Goal: Task Accomplishment & Management: Manage account settings

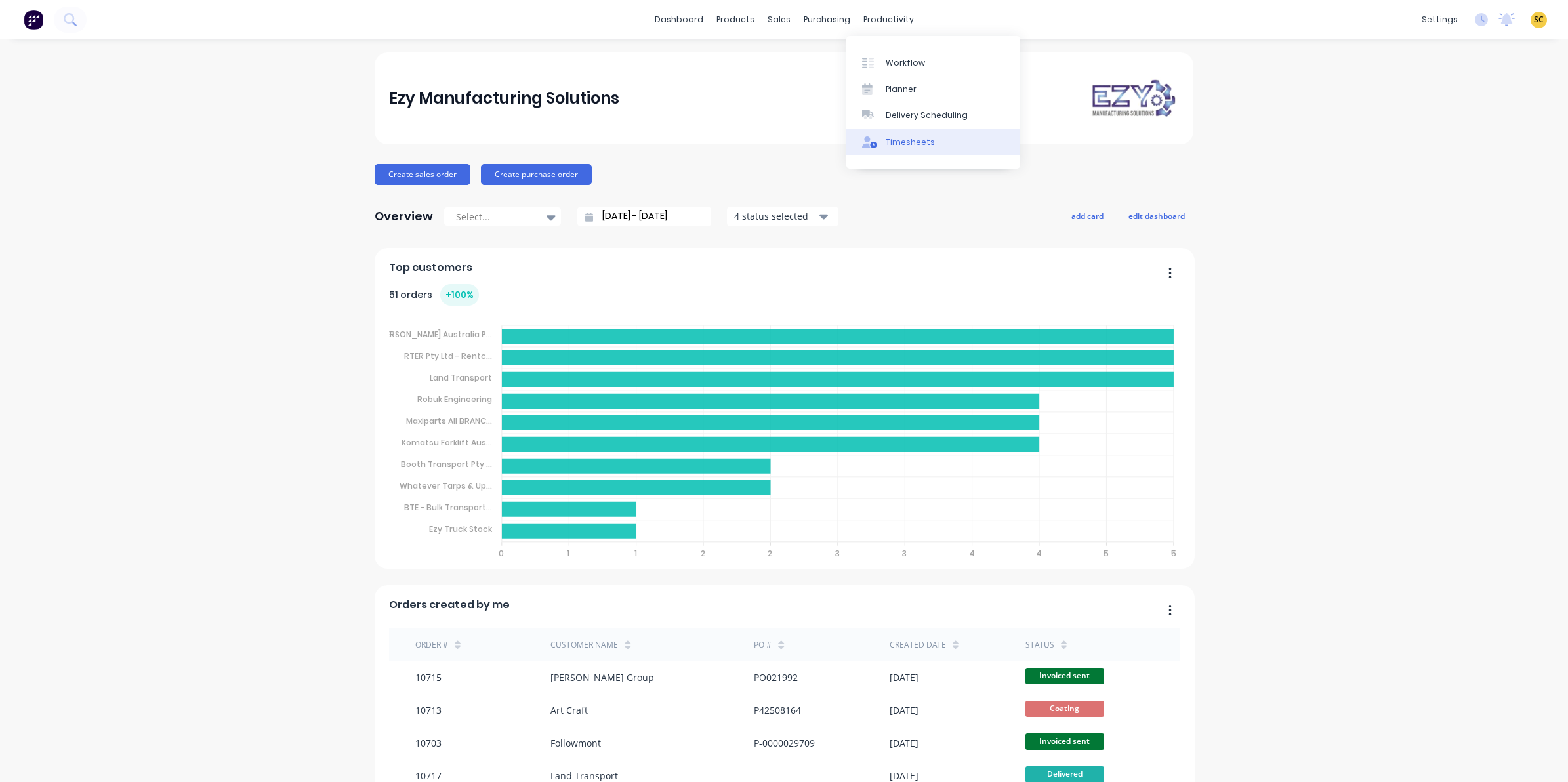
click at [883, 150] on link "Timesheets" at bounding box center [933, 142] width 174 height 27
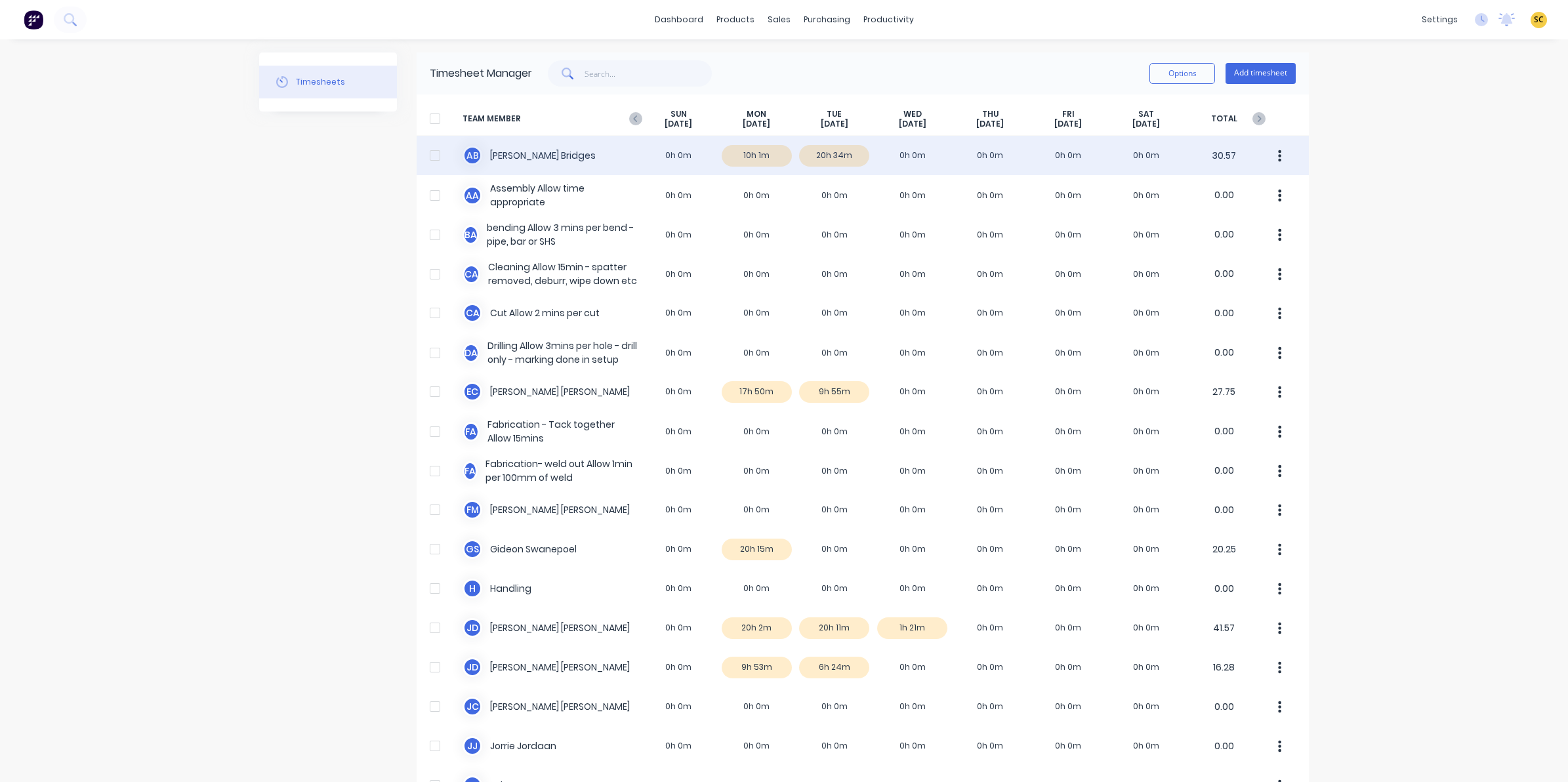
click at [850, 151] on div "A B [PERSON_NAME] 0h 0m 10h 1m 20h 34m 0h 0m 0h 0m 0h 0m 0h 0m 30.57" at bounding box center [862, 156] width 892 height 40
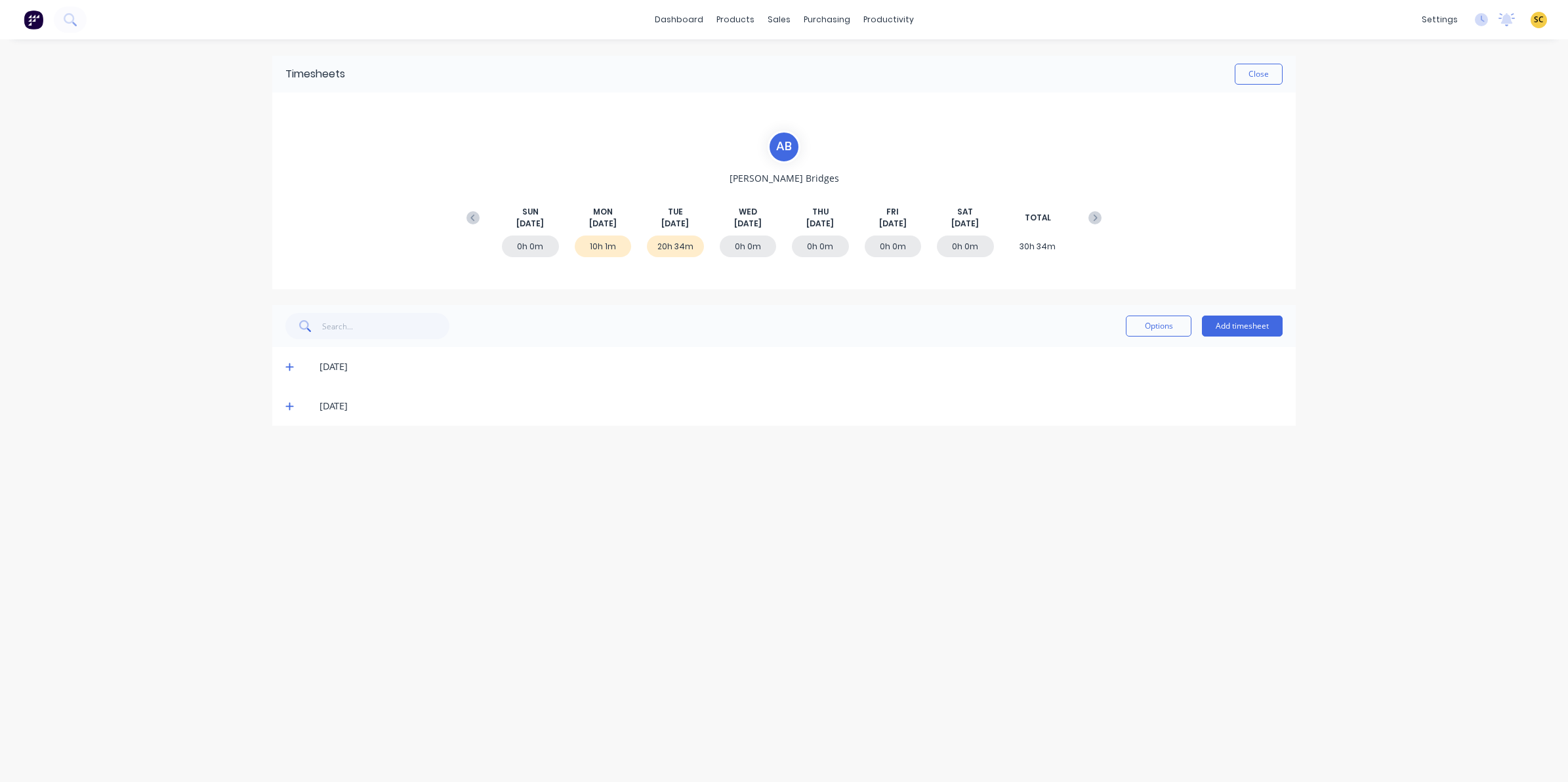
click at [290, 404] on icon at bounding box center [290, 406] width 9 height 9
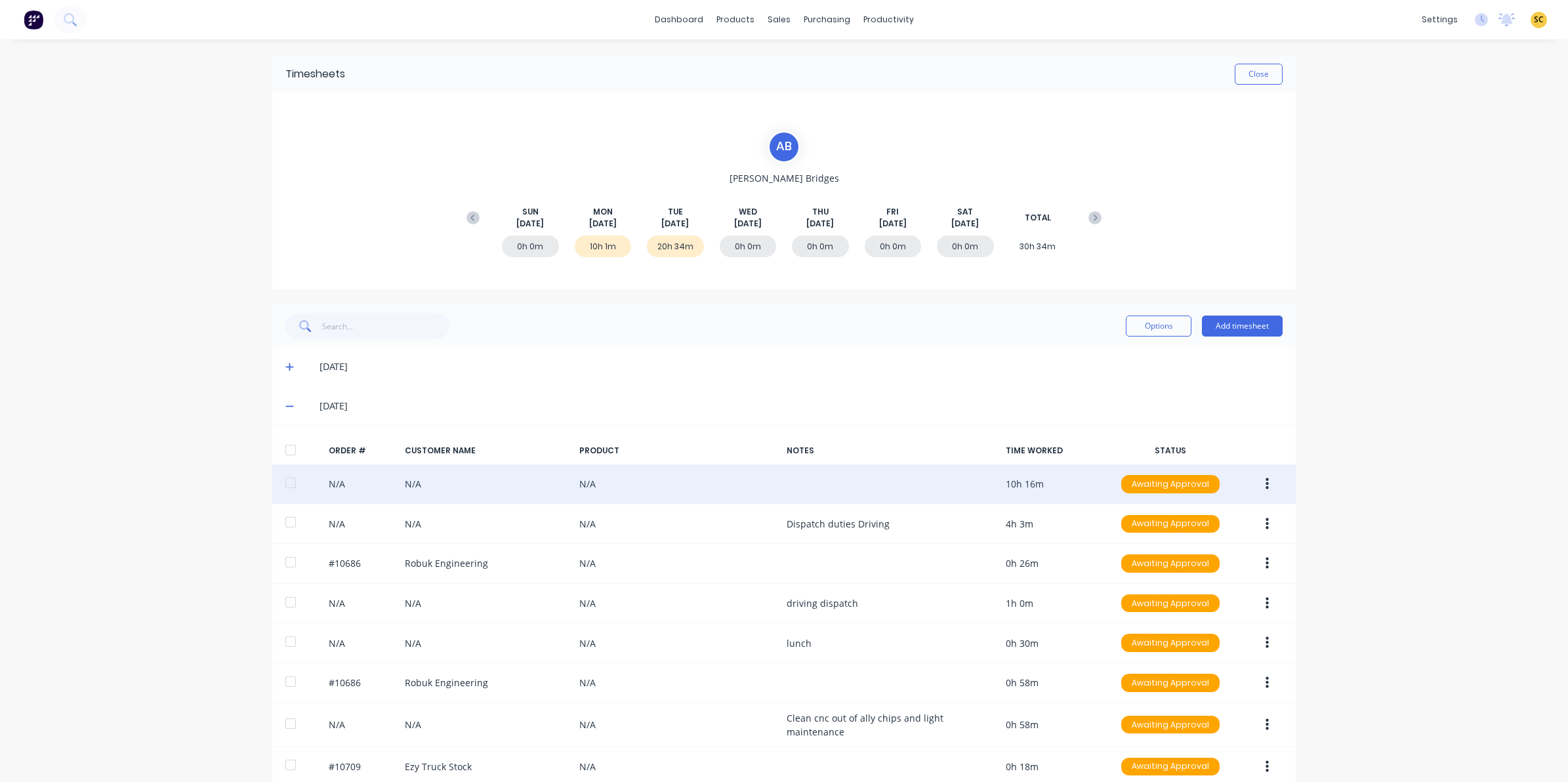
click at [1257, 484] on button "button" at bounding box center [1266, 484] width 31 height 24
click at [1192, 576] on div "Edit" at bounding box center [1220, 571] width 101 height 19
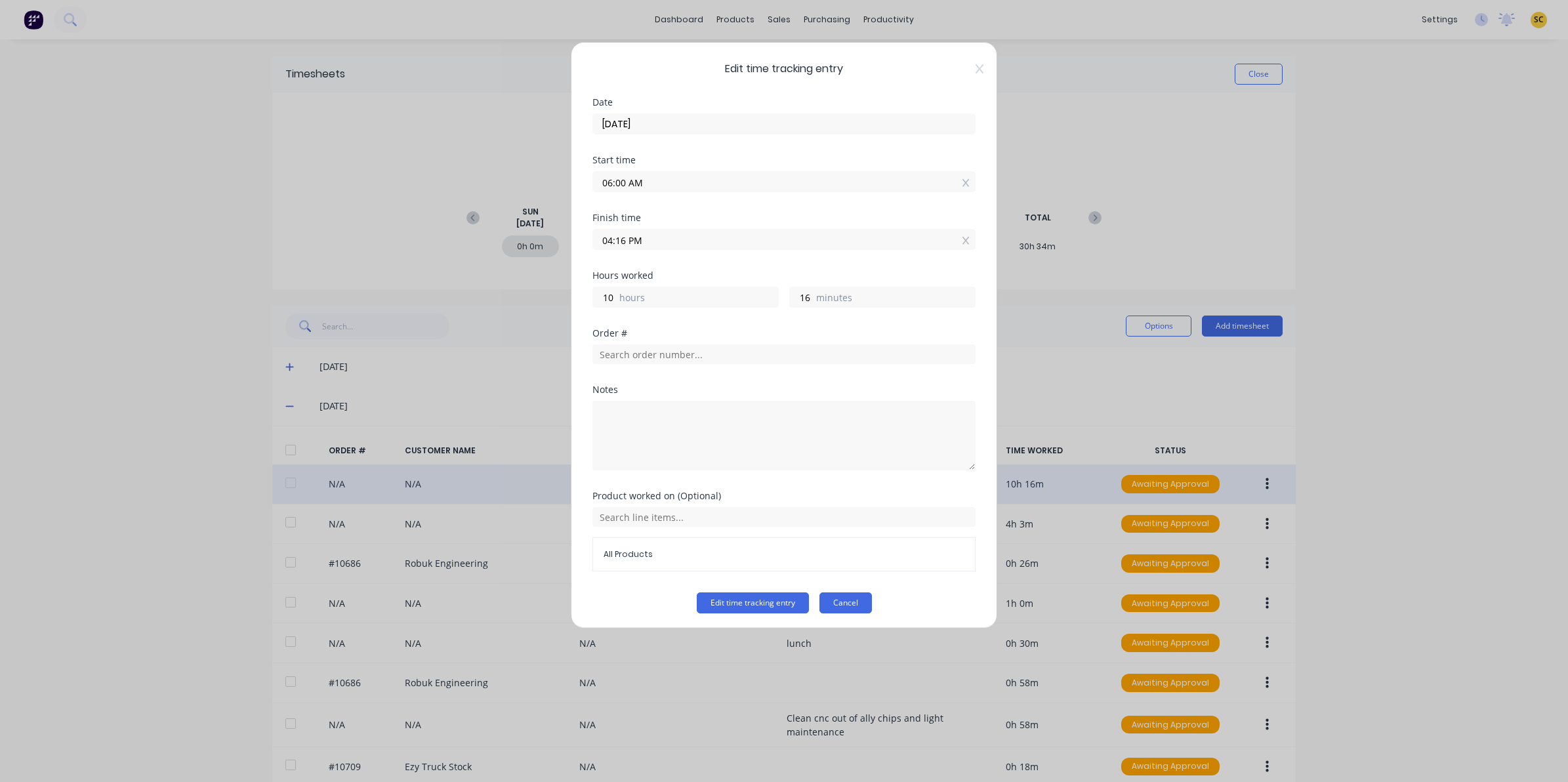
click at [840, 599] on button "Cancel" at bounding box center [845, 603] width 52 height 21
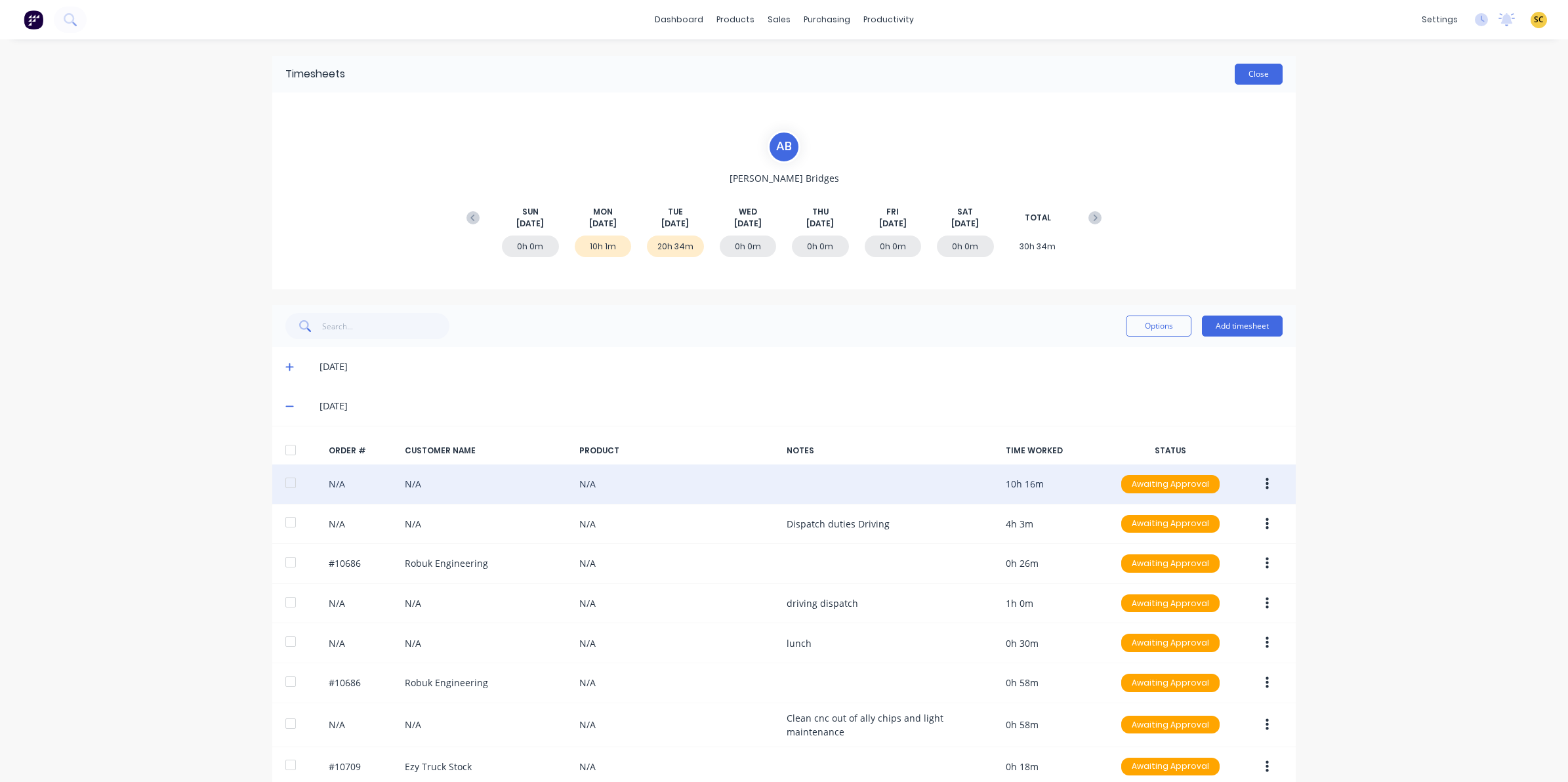
click at [1260, 67] on button "Close" at bounding box center [1258, 74] width 48 height 21
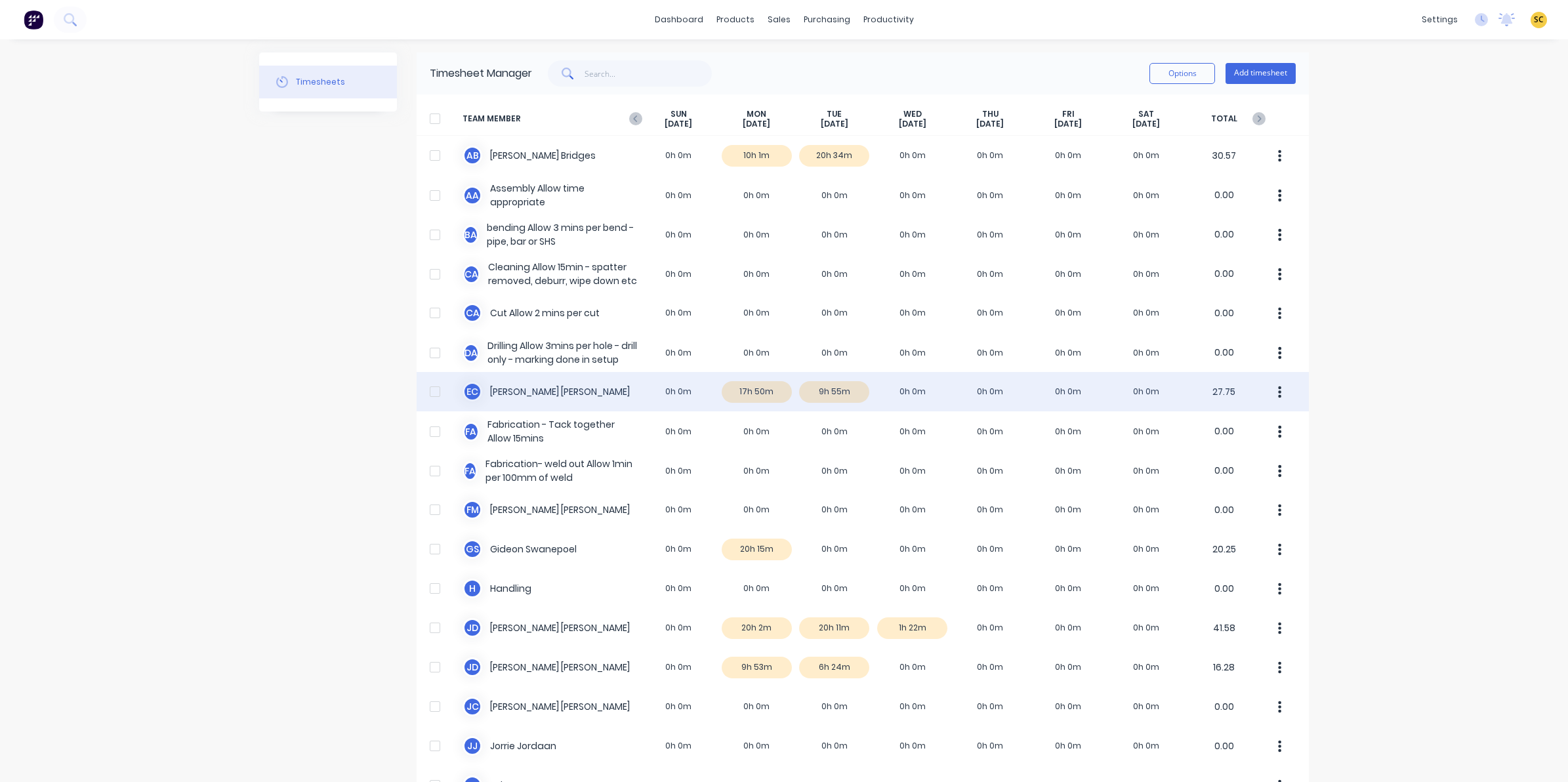
click at [845, 387] on div "E C [PERSON_NAME] 0h 0m 17h 50m 9h 55m 0h 0m 0h 0m 0h 0m 0h 0m 27.75" at bounding box center [862, 392] width 892 height 40
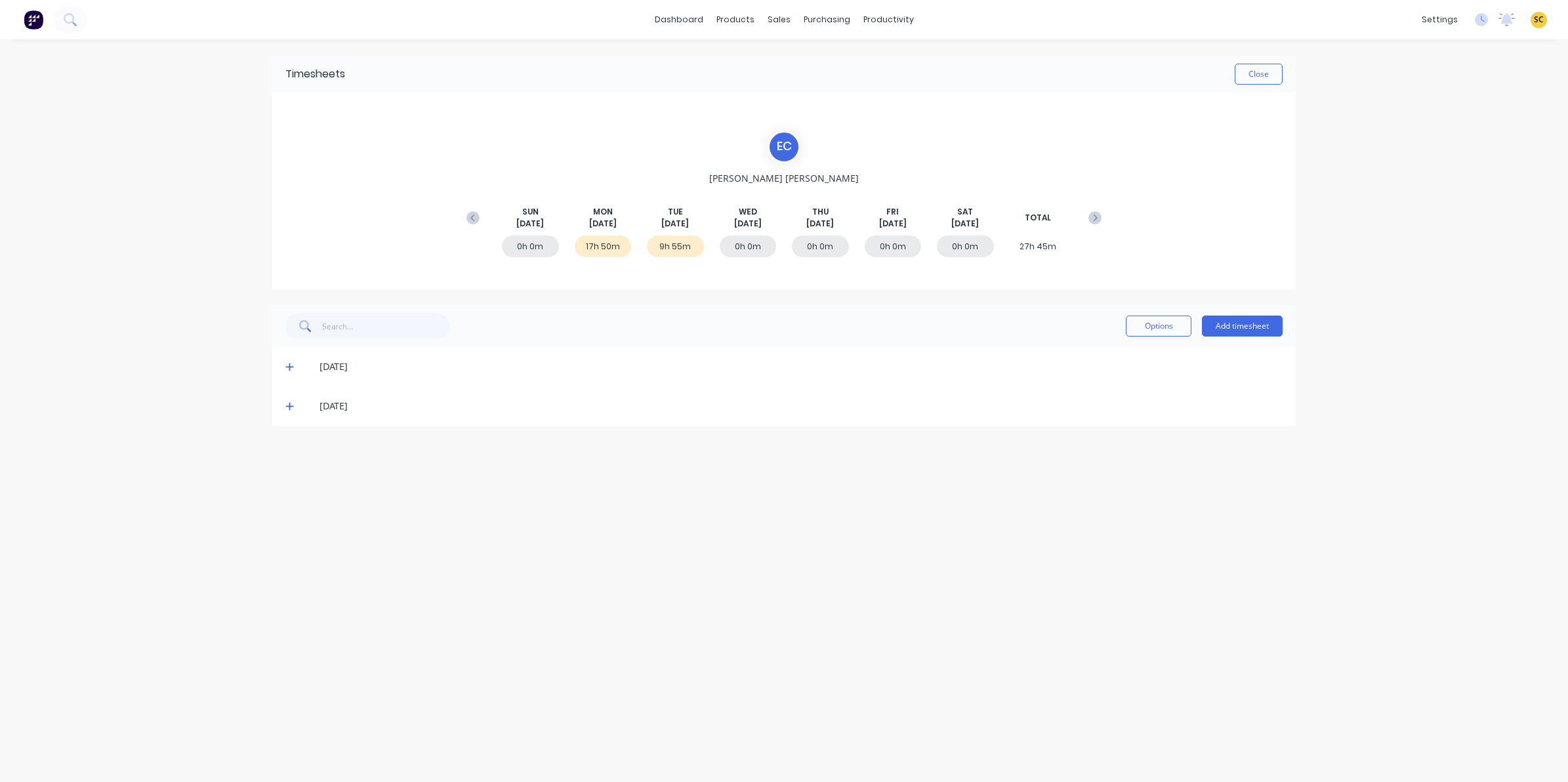
click at [289, 408] on icon at bounding box center [289, 406] width 8 height 8
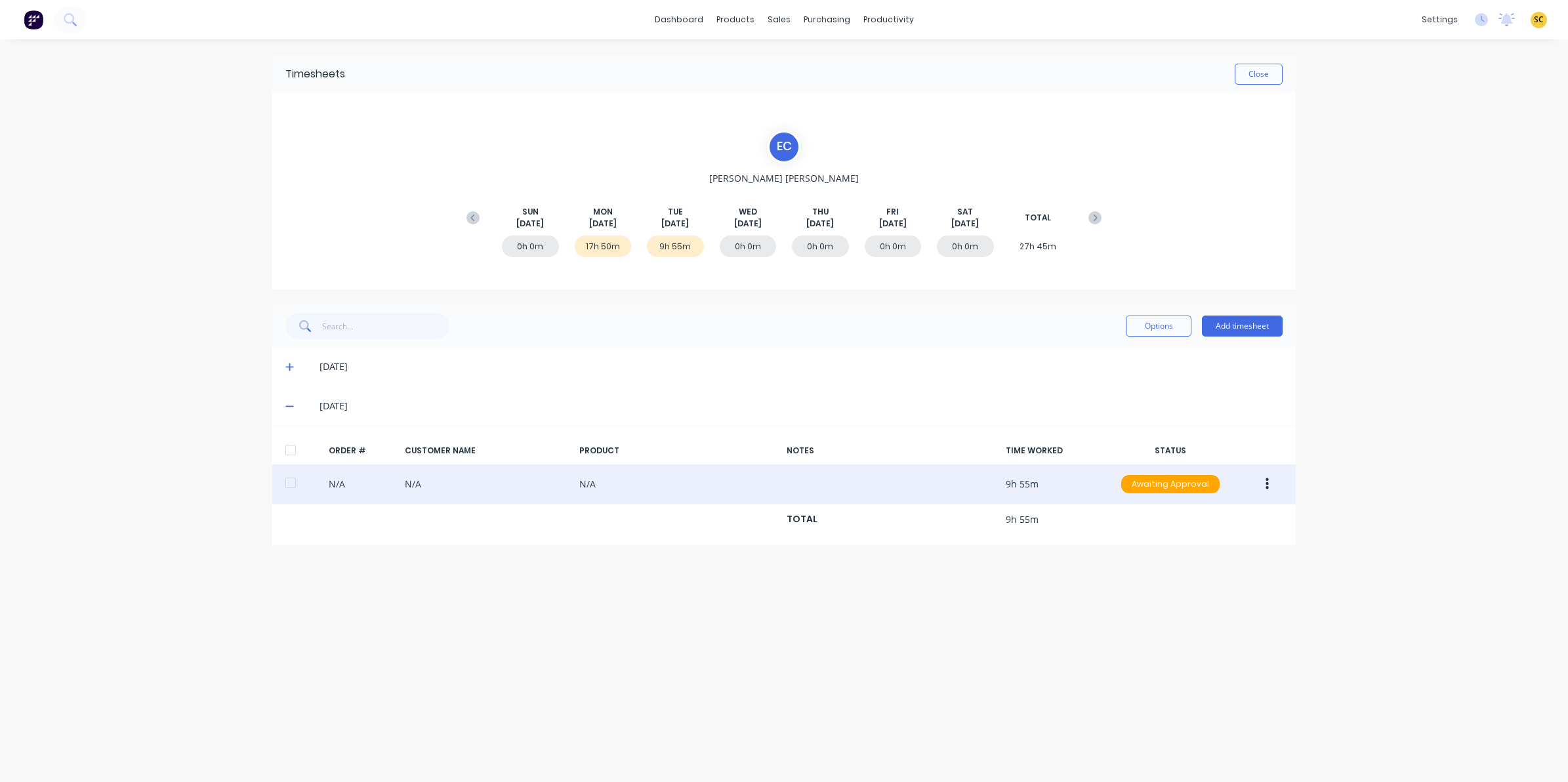
click at [1274, 491] on button "button" at bounding box center [1266, 484] width 31 height 24
click at [1218, 576] on div "Edit" at bounding box center [1220, 571] width 101 height 19
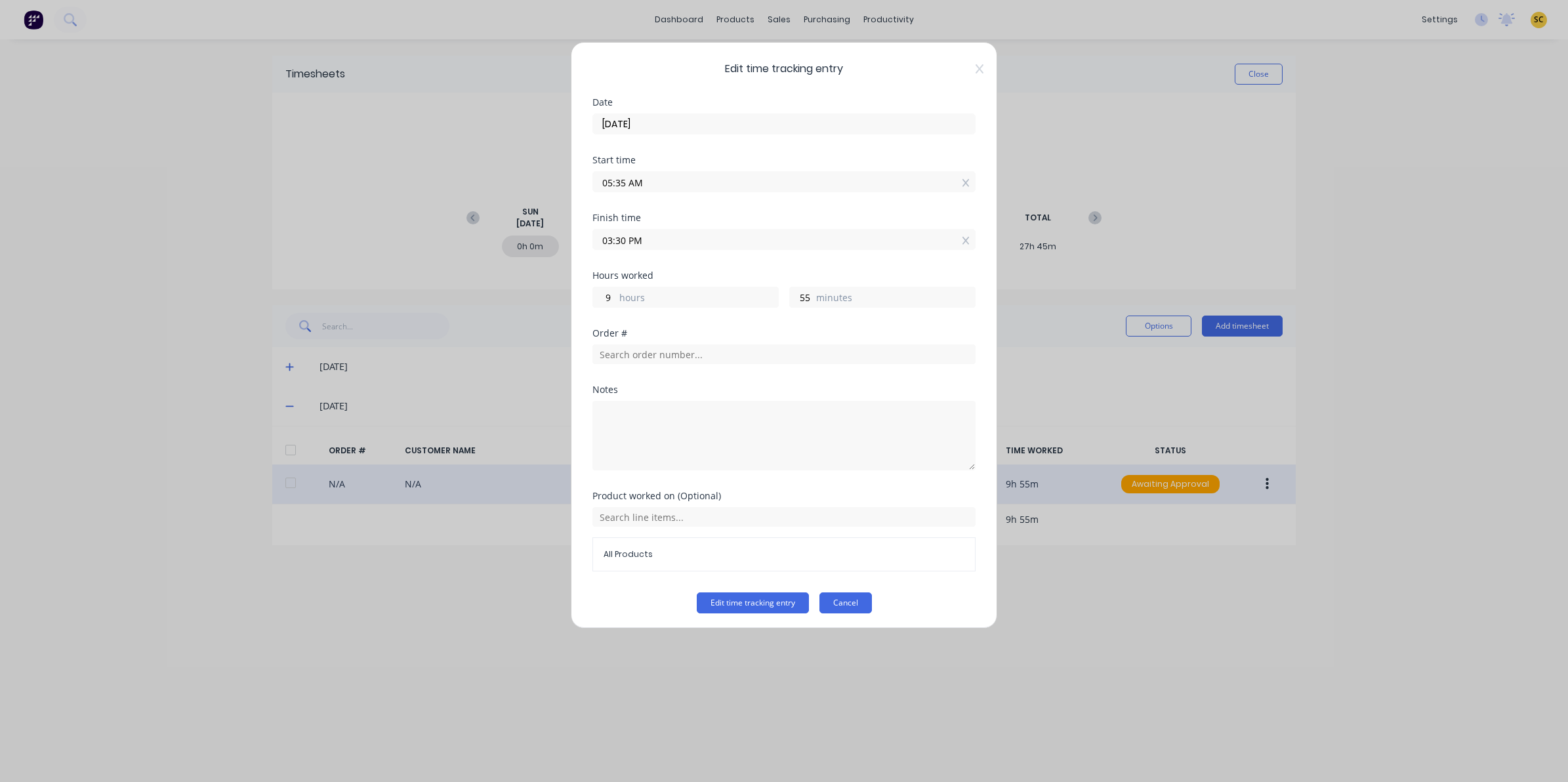
click at [842, 602] on button "Cancel" at bounding box center [845, 603] width 52 height 21
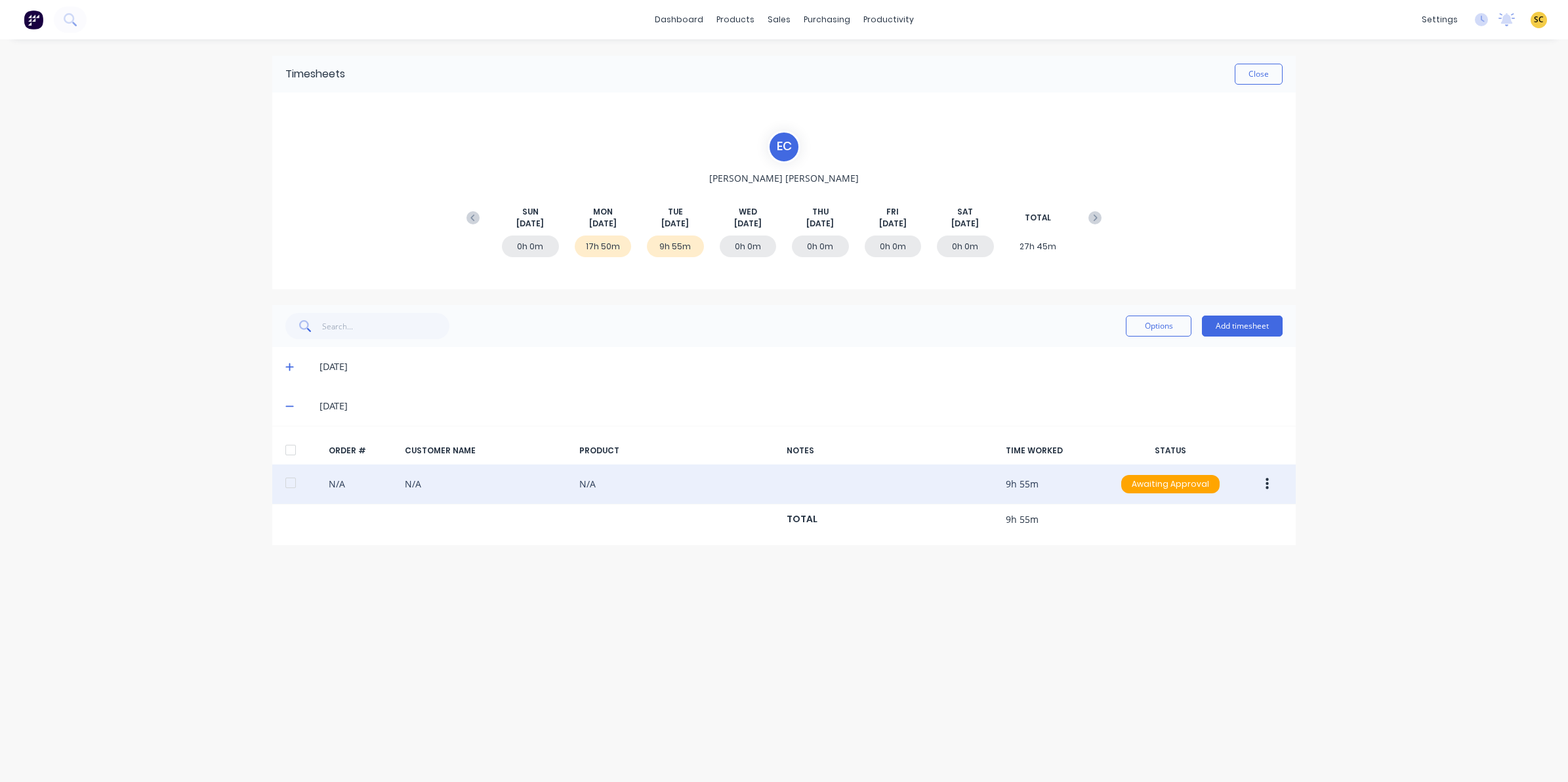
click at [1285, 75] on div "Timesheets Close" at bounding box center [784, 74] width 1023 height 37
click at [1270, 77] on button "Close" at bounding box center [1258, 74] width 48 height 21
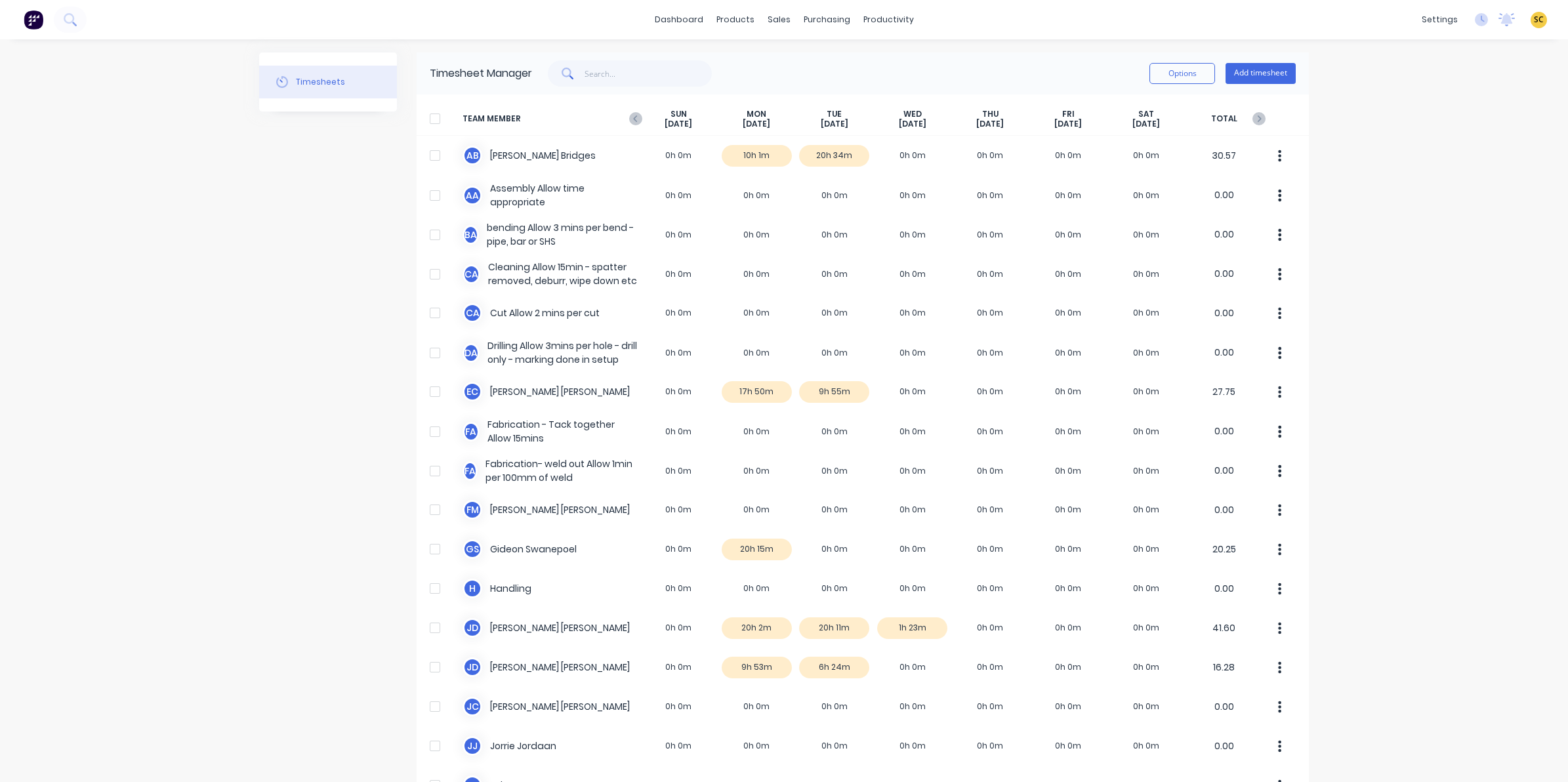
drag, startPoint x: 800, startPoint y: 755, endPoint x: 1389, endPoint y: 479, distance: 650.5
click at [1389, 479] on div "dashboard products sales purchasing productivity dashboard products Product Cat…" at bounding box center [784, 391] width 1568 height 782
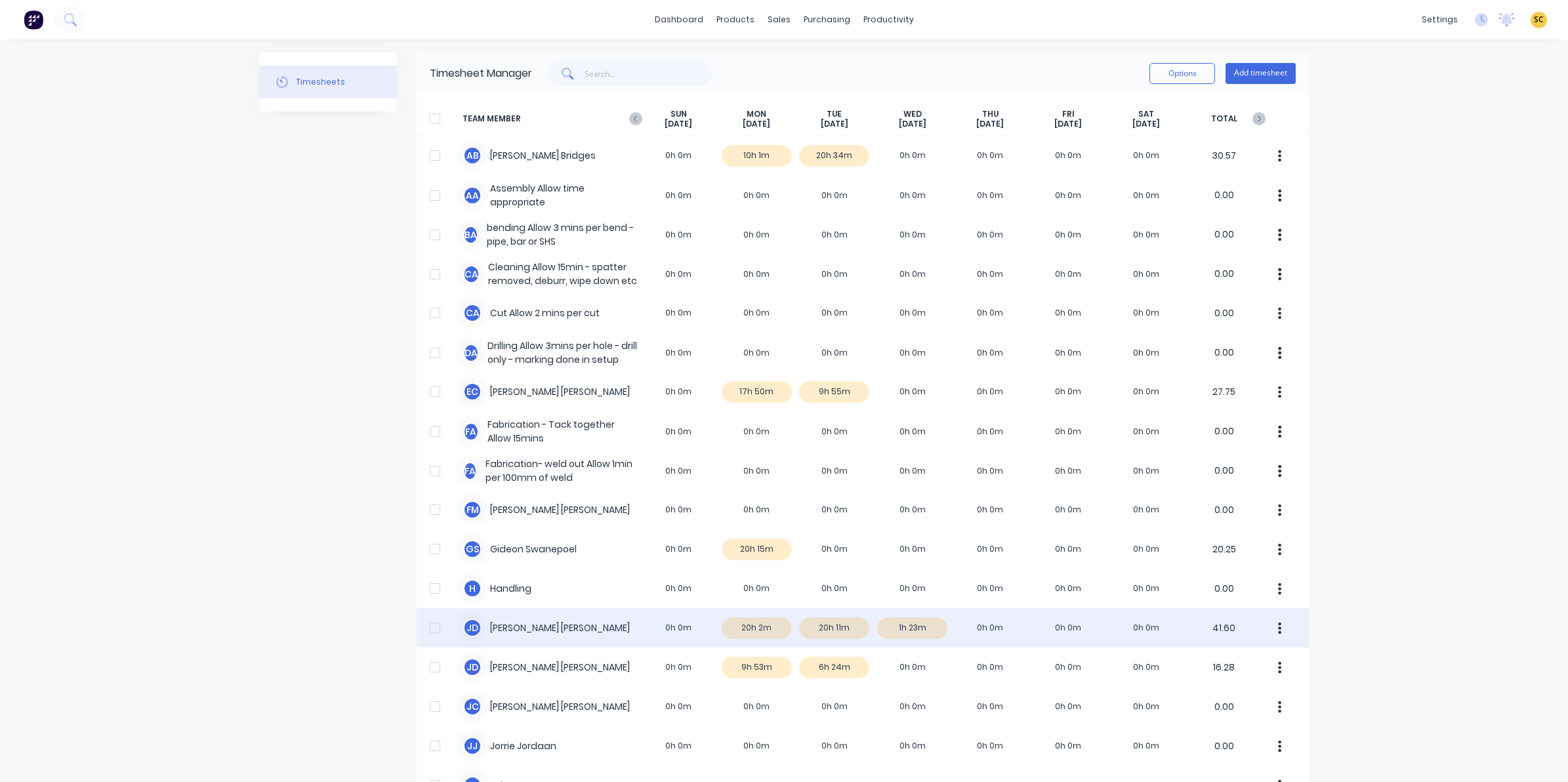
click at [818, 632] on div "[PERSON_NAME] 0h 0m 20h 2m 20h 11m 1h 23m 0h 0m 0h 0m 0h 0m 41.60" at bounding box center [862, 628] width 892 height 40
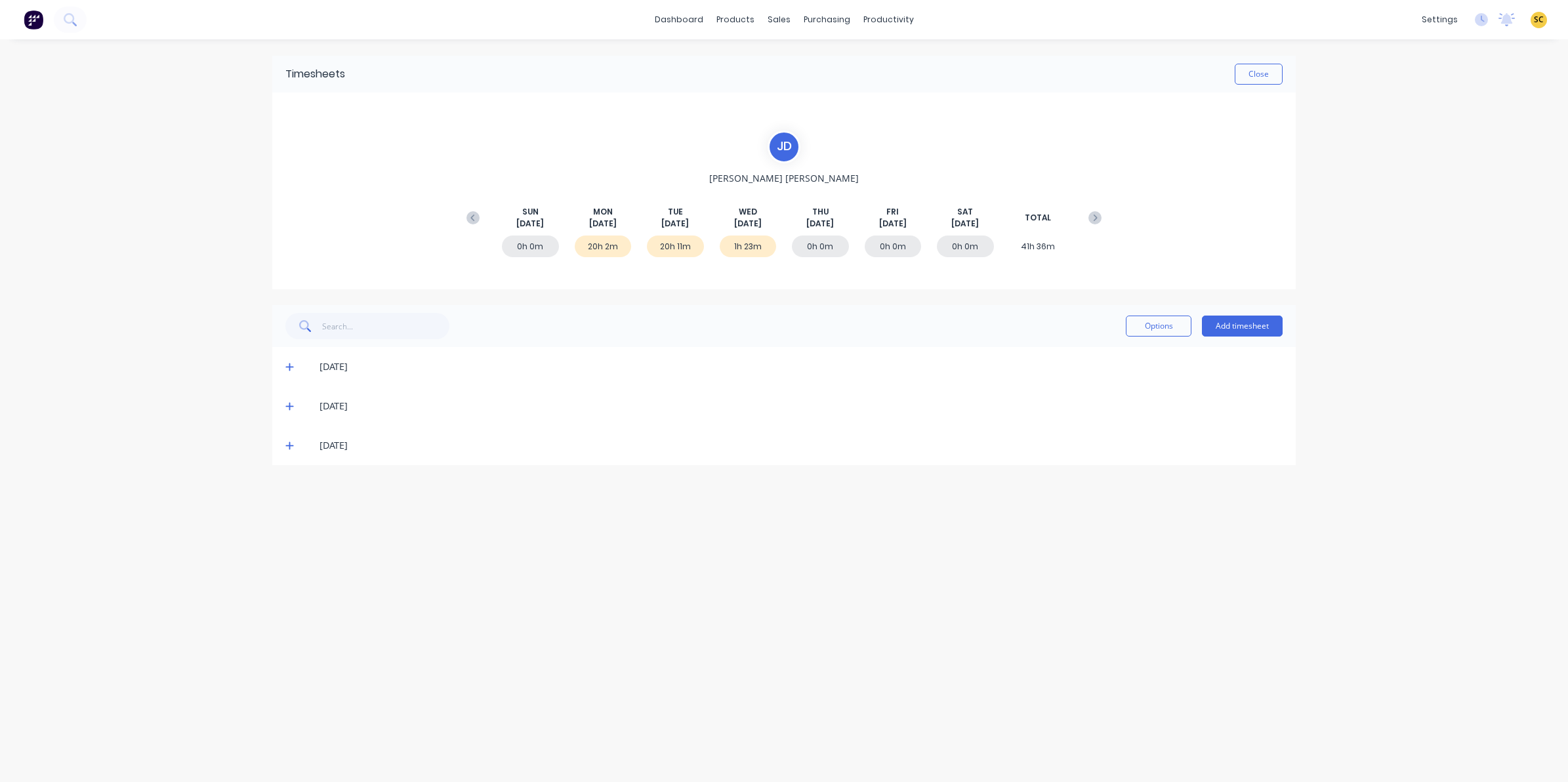
click at [284, 409] on div "[DATE]" at bounding box center [784, 406] width 1023 height 40
click at [286, 407] on icon at bounding box center [290, 406] width 9 height 9
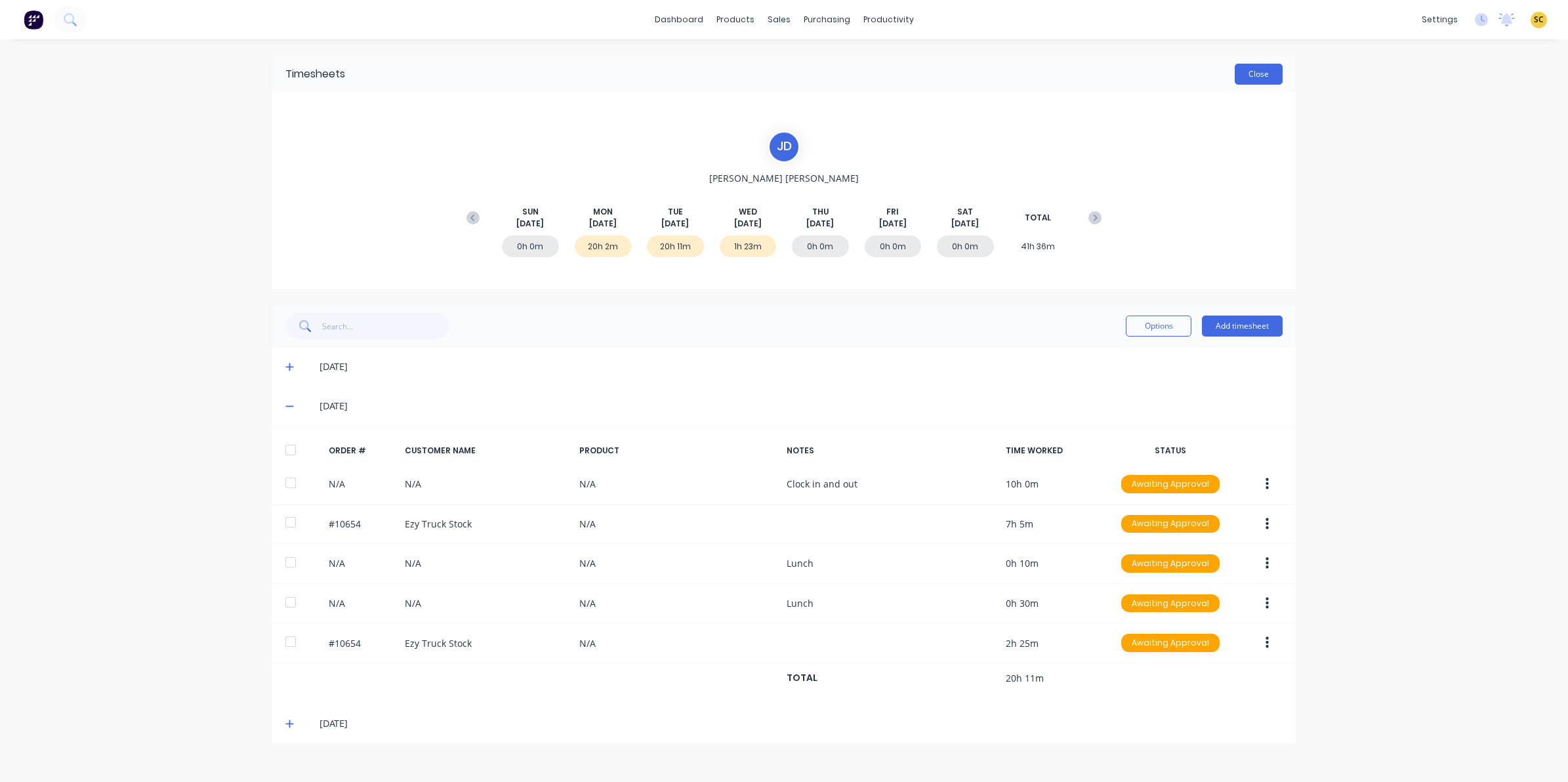
click at [1264, 79] on button "Close" at bounding box center [1258, 74] width 48 height 21
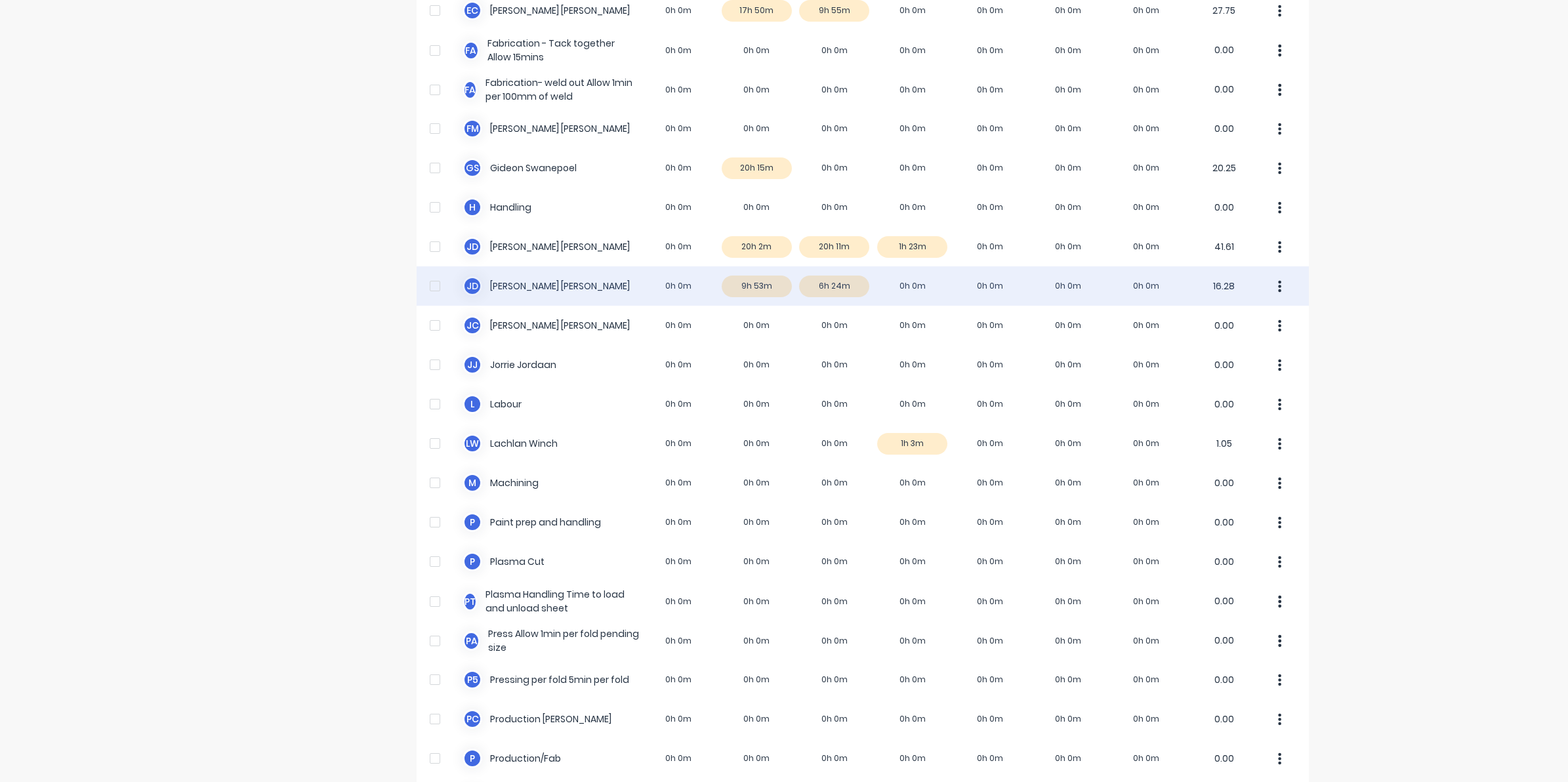
scroll to position [410, 0]
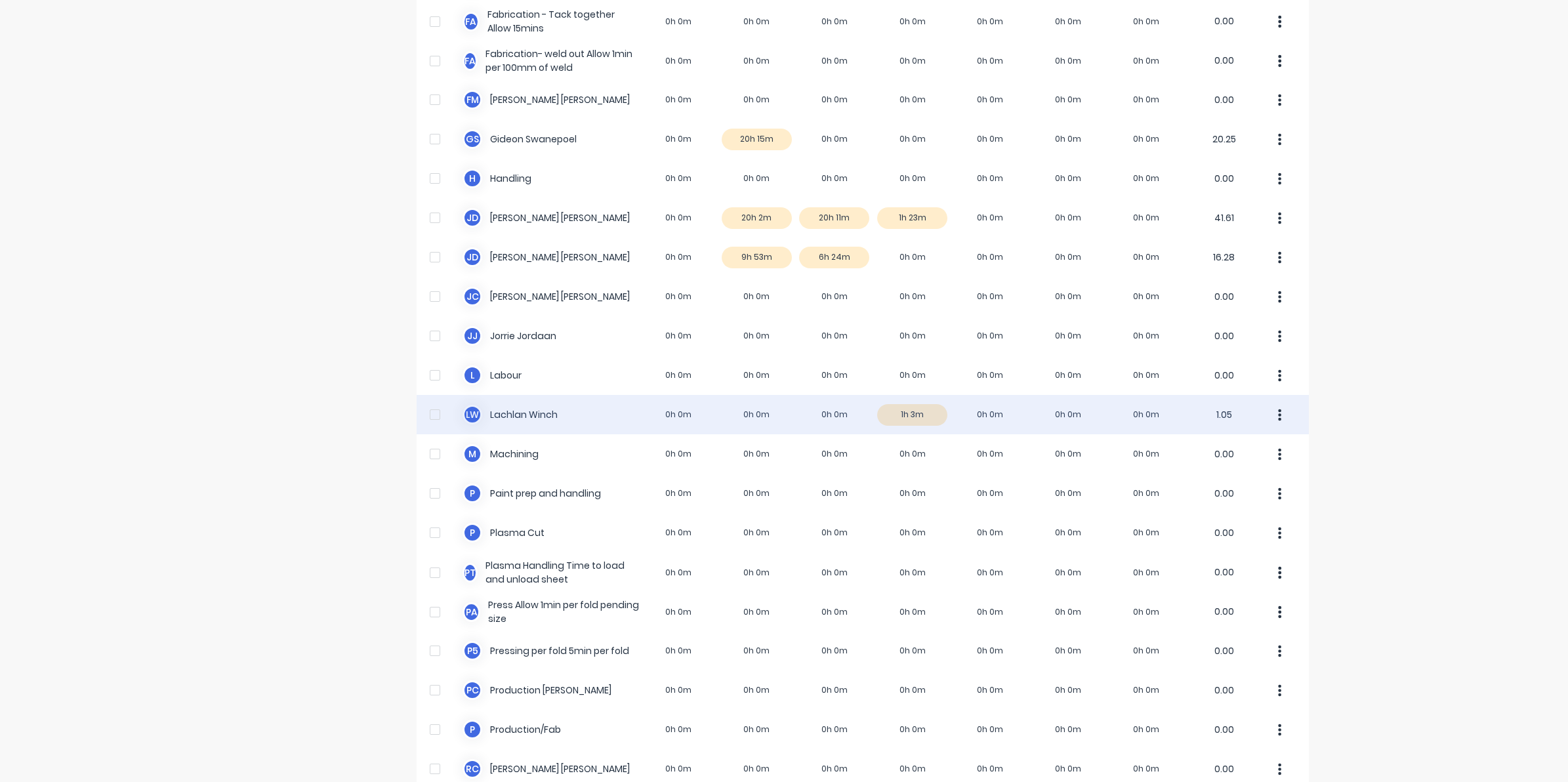
click at [906, 414] on div "[PERSON_NAME] [PERSON_NAME] 0h 0m 0h 0m 0h 0m 1h 3m 0h 0m 0h 0m 0h 0m 1.05" at bounding box center [862, 415] width 892 height 40
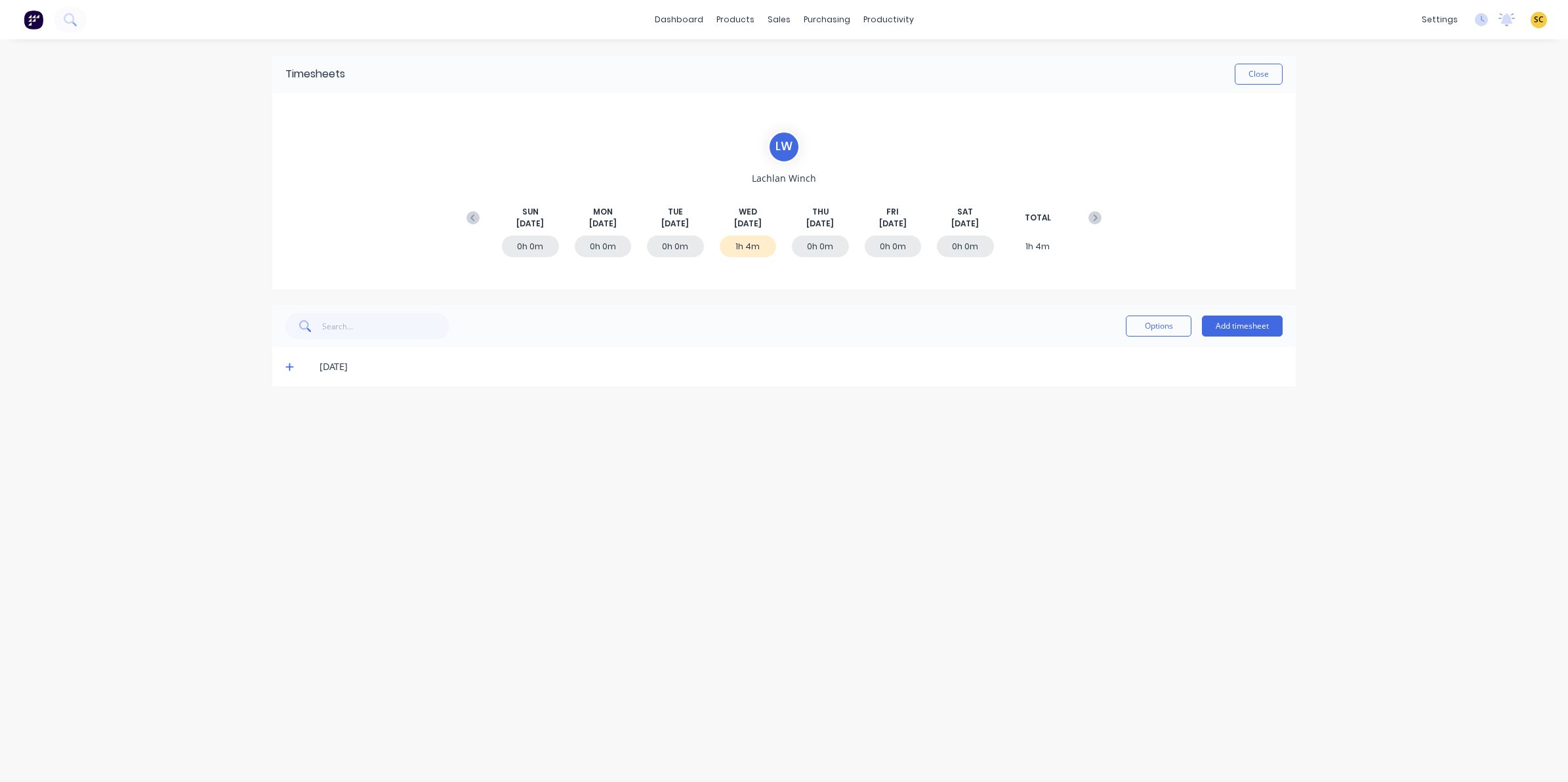
click at [290, 363] on icon at bounding box center [290, 367] width 9 height 9
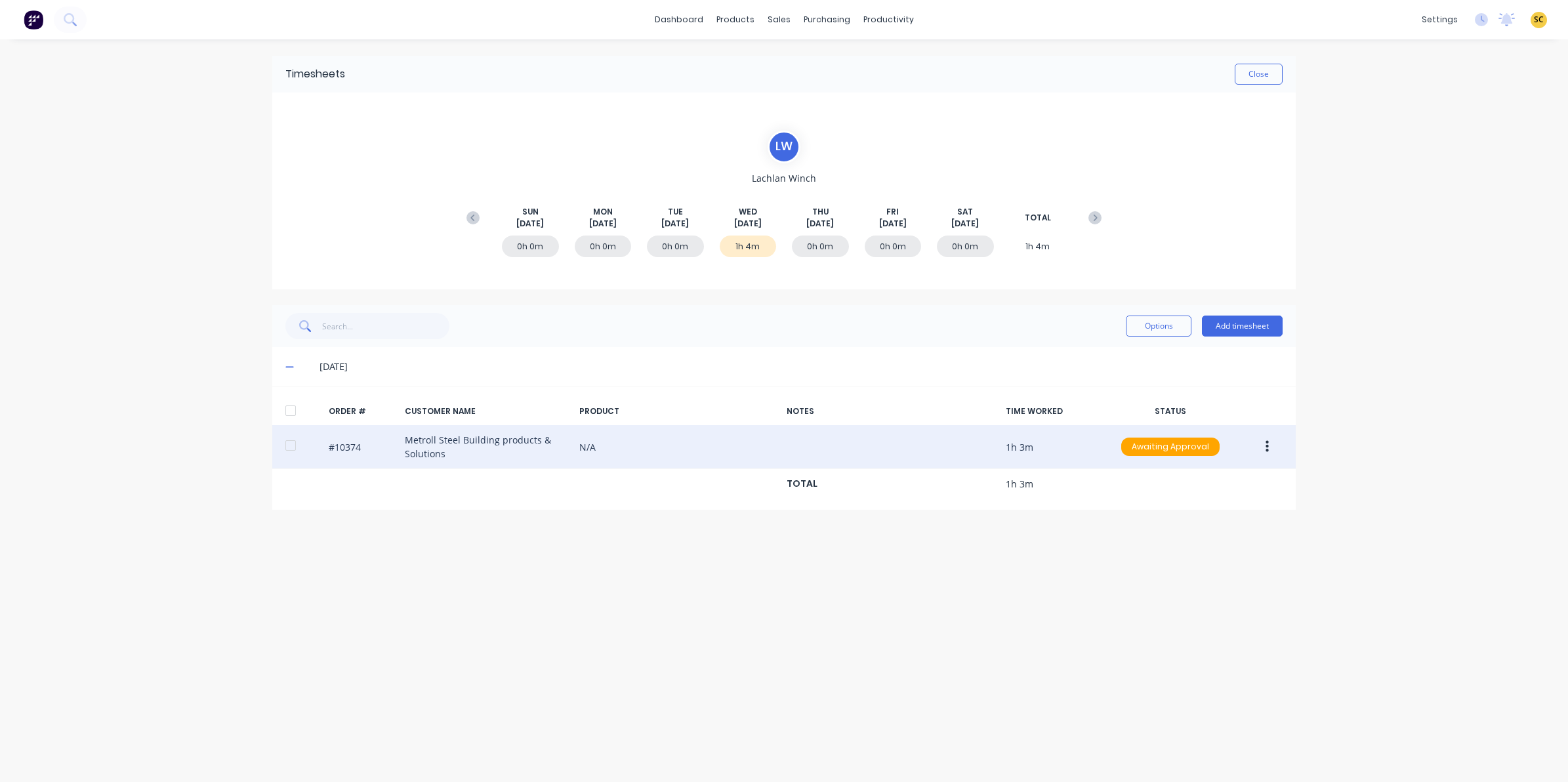
click at [1264, 445] on button "button" at bounding box center [1266, 447] width 31 height 24
click at [1173, 533] on div "Edit" at bounding box center [1220, 534] width 101 height 19
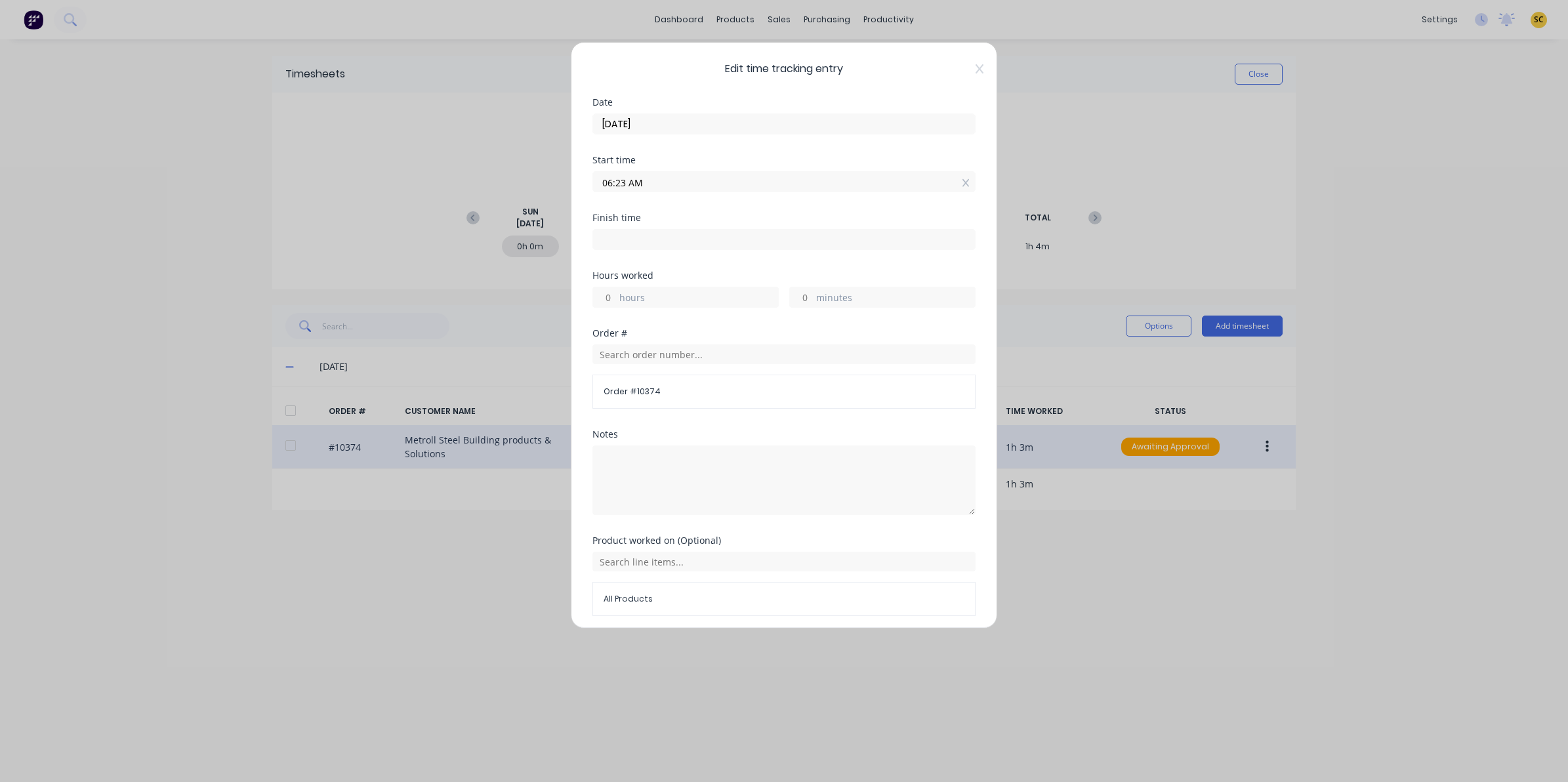
click at [960, 67] on span "Edit time tracking entry" at bounding box center [784, 69] width 383 height 16
click at [975, 70] on icon at bounding box center [979, 69] width 8 height 9
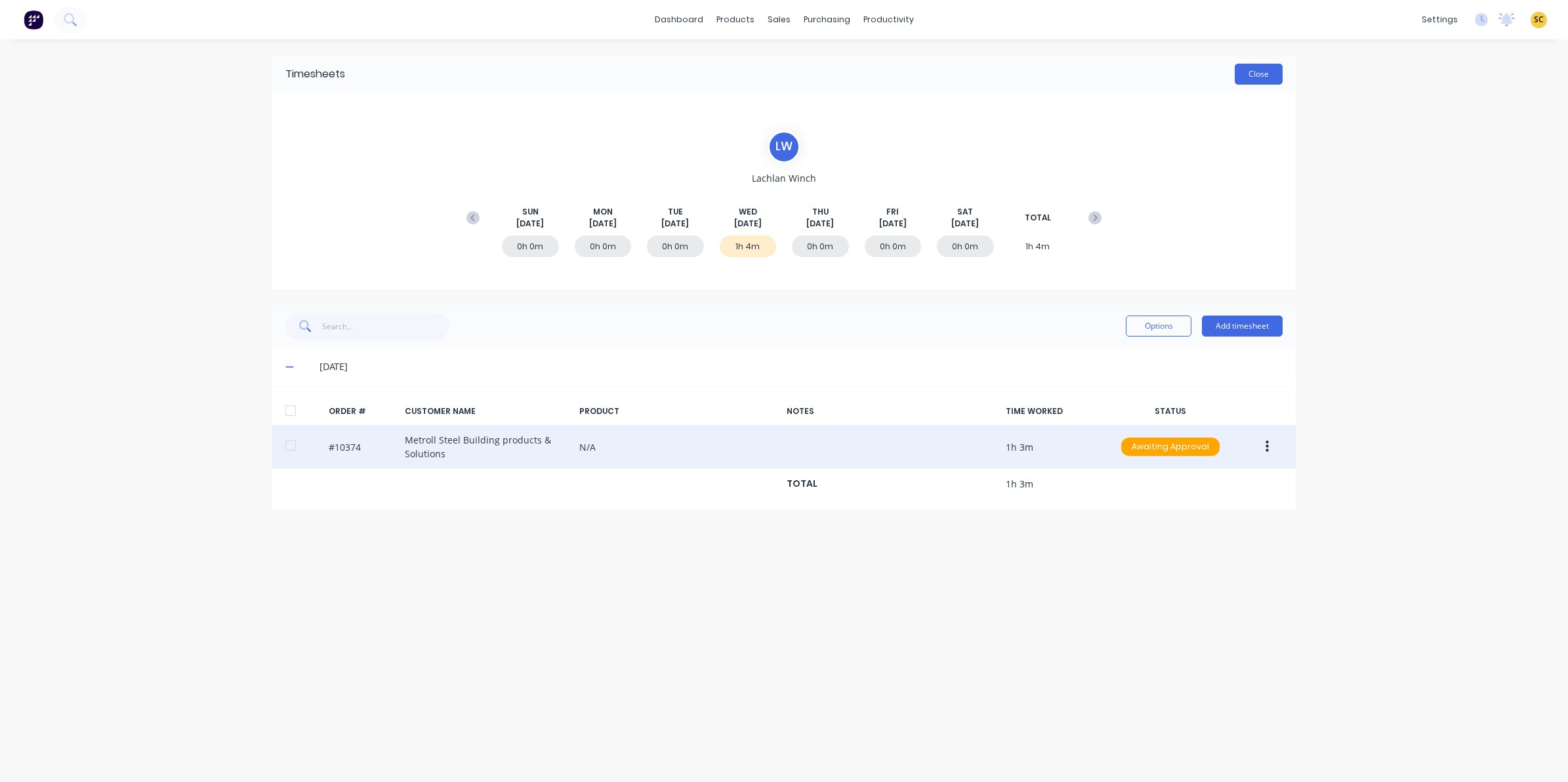
click at [1281, 71] on button "Close" at bounding box center [1258, 74] width 48 height 21
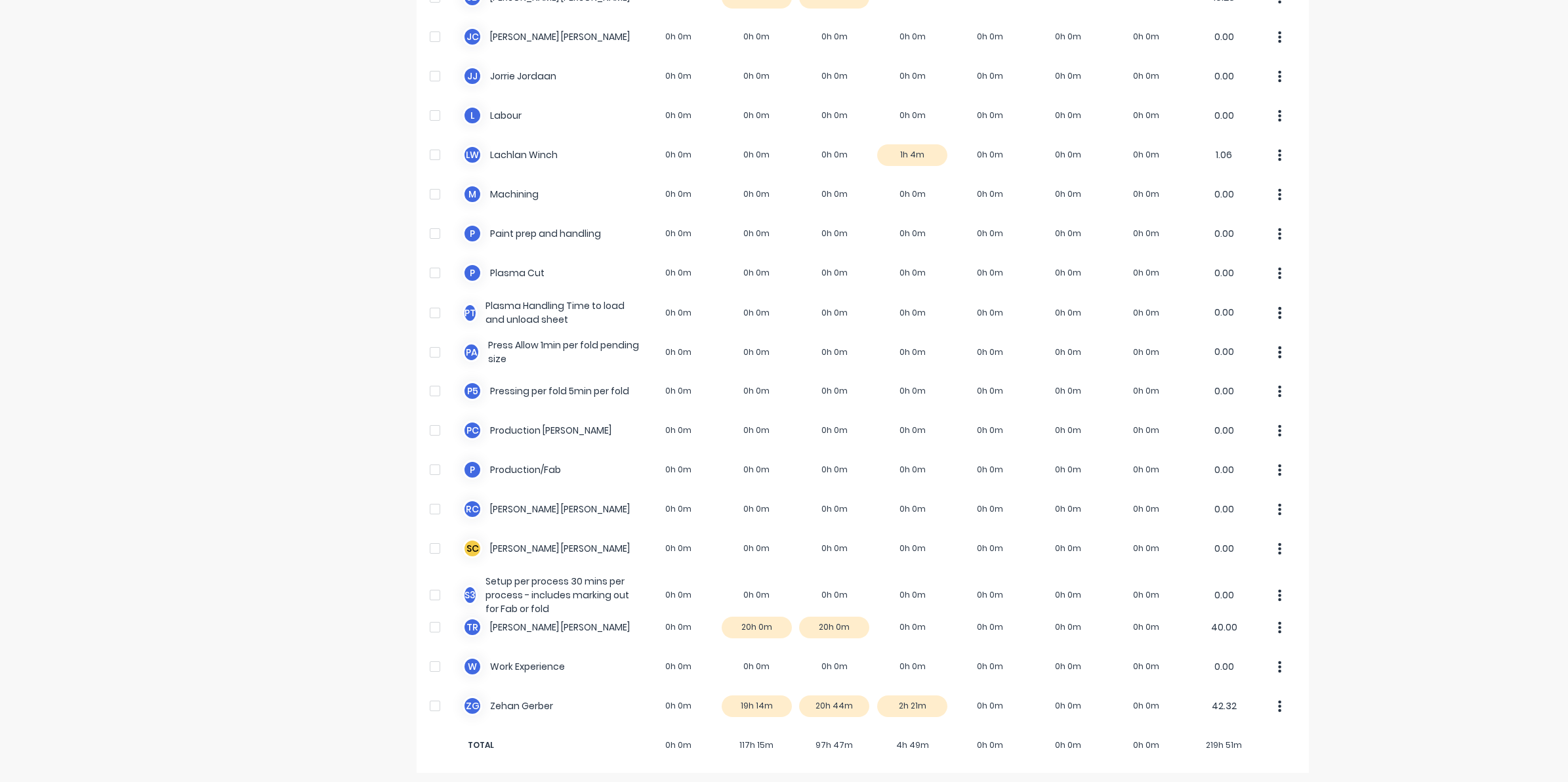
scroll to position [674, 0]
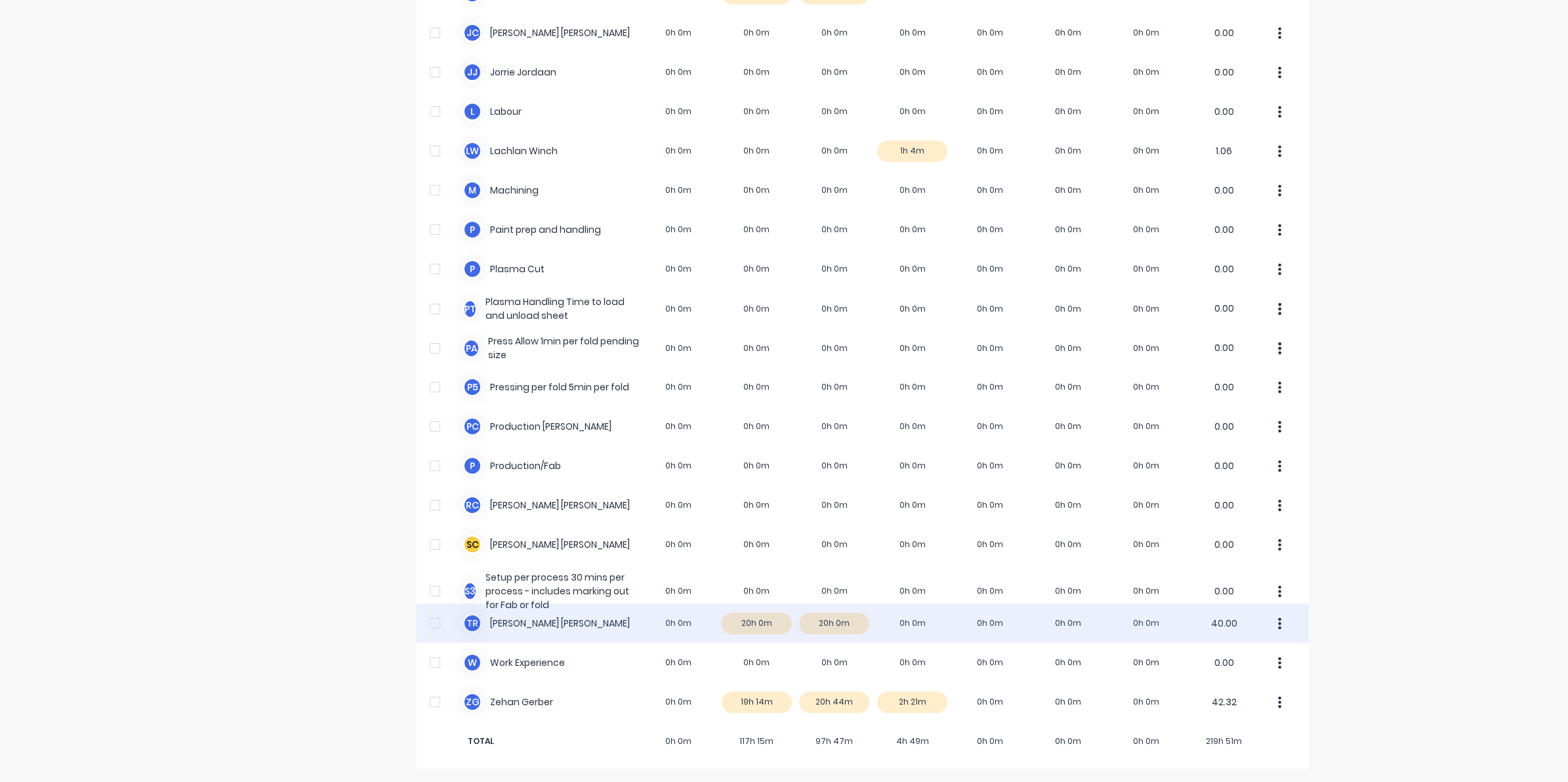
click at [843, 621] on div "T R [PERSON_NAME] 0h 0m 20h 0m 20h 0m 0h 0m 0h 0m 0h 0m 0h 0m 40.00" at bounding box center [862, 624] width 892 height 40
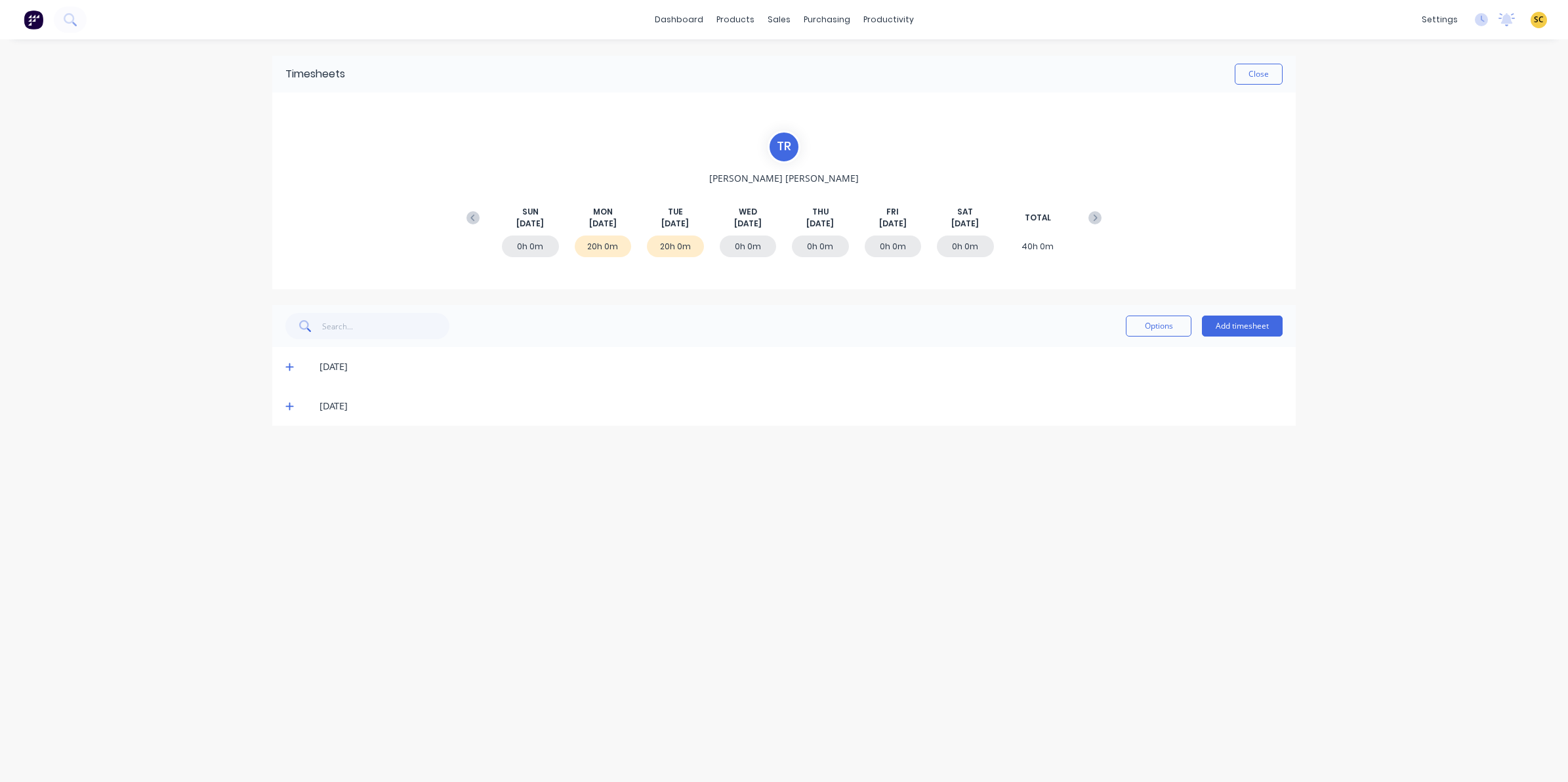
click at [287, 402] on icon at bounding box center [290, 406] width 9 height 9
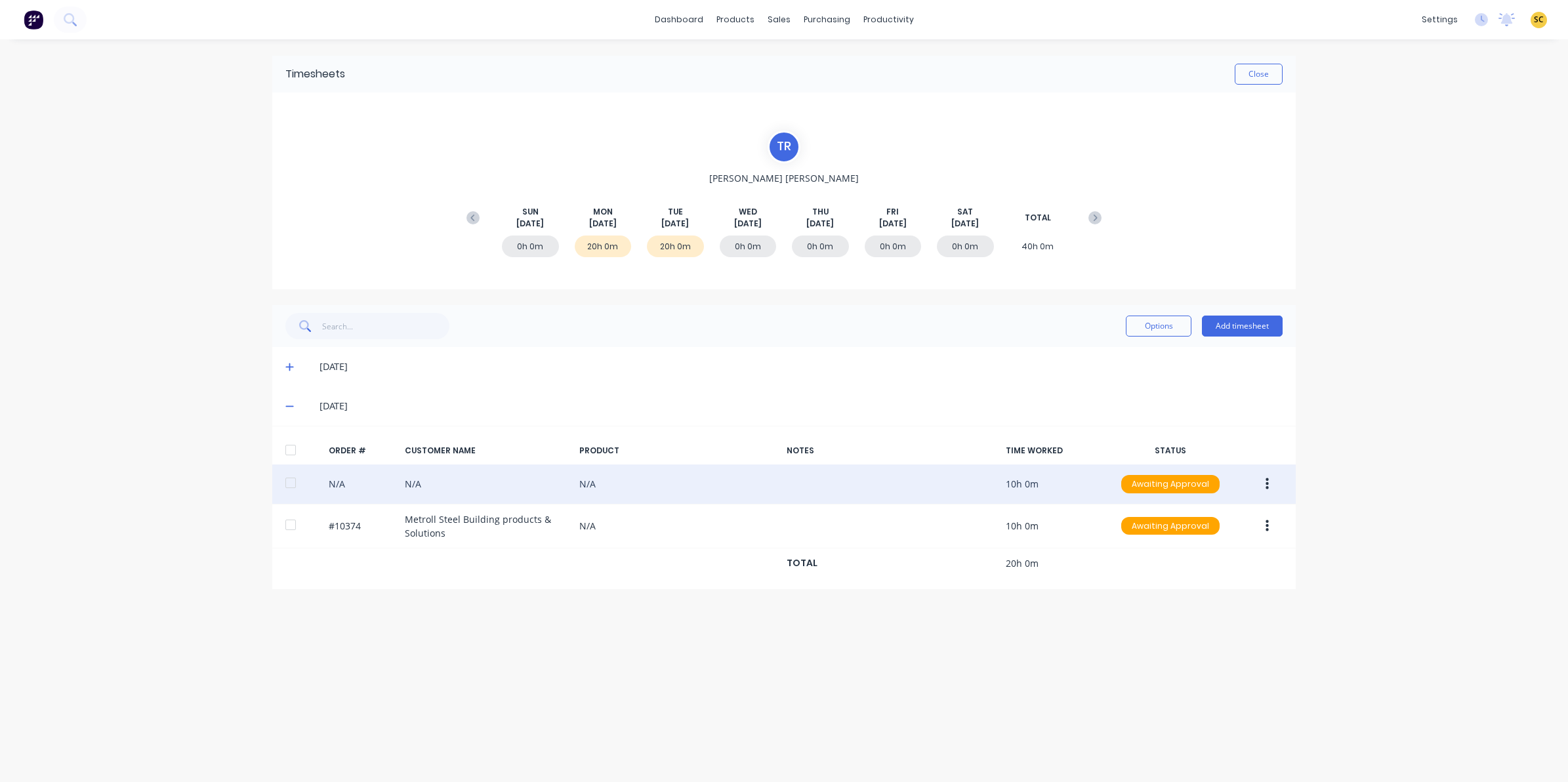
click at [1257, 480] on button "button" at bounding box center [1266, 484] width 31 height 24
click at [1186, 579] on div "Edit" at bounding box center [1220, 571] width 101 height 19
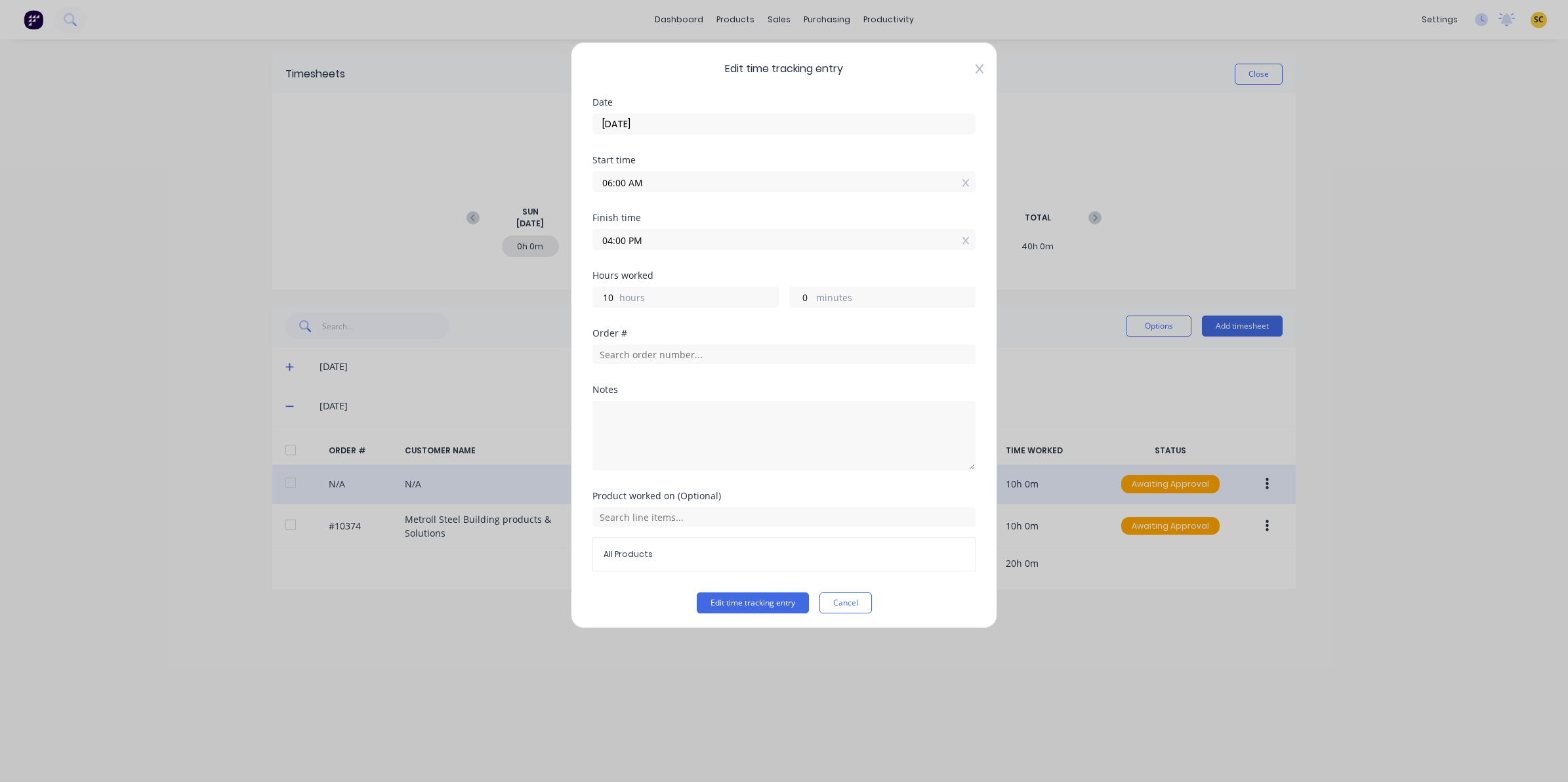
click at [975, 71] on icon at bounding box center [979, 69] width 8 height 11
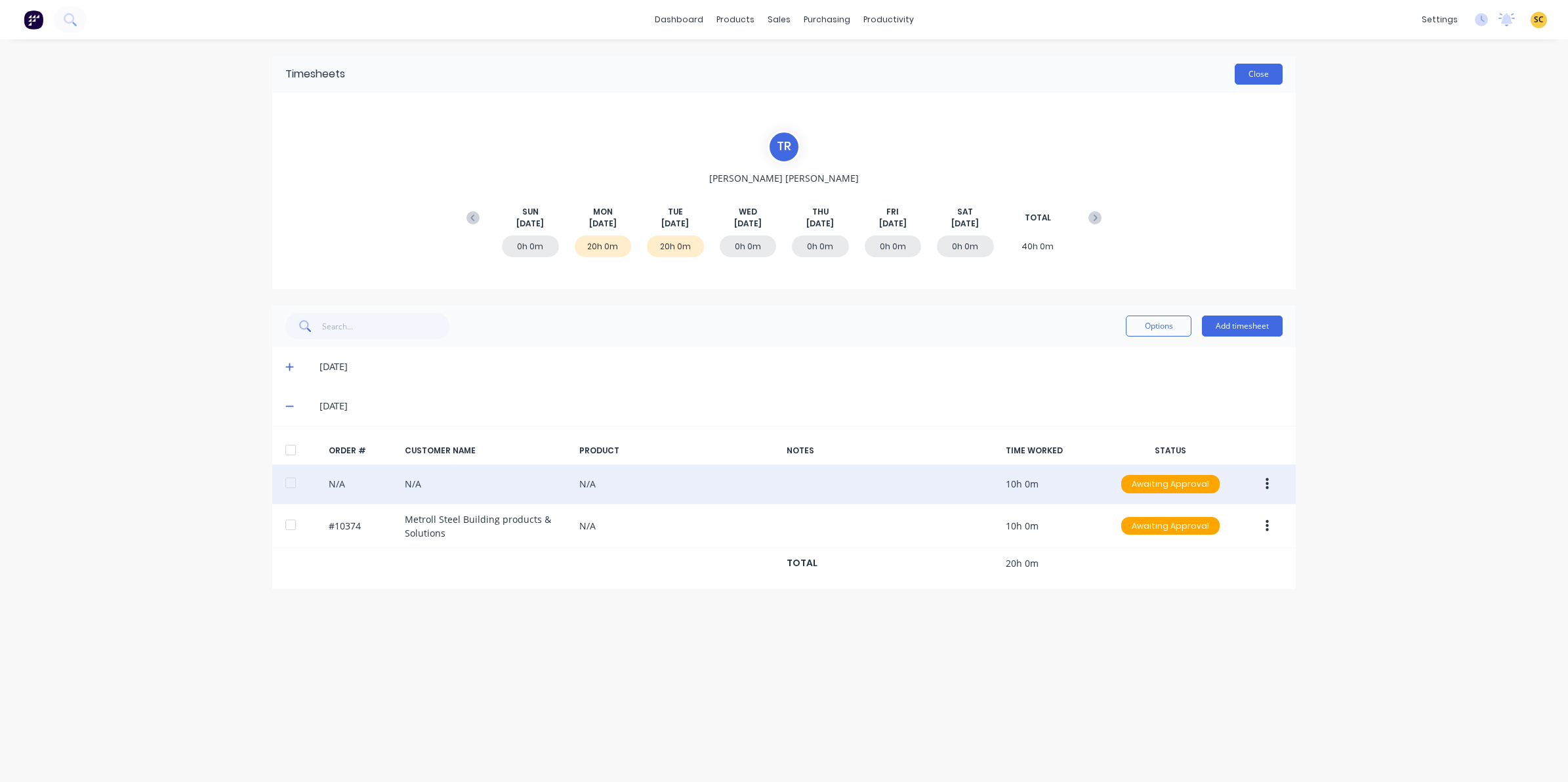
click at [1270, 70] on button "Close" at bounding box center [1258, 74] width 48 height 21
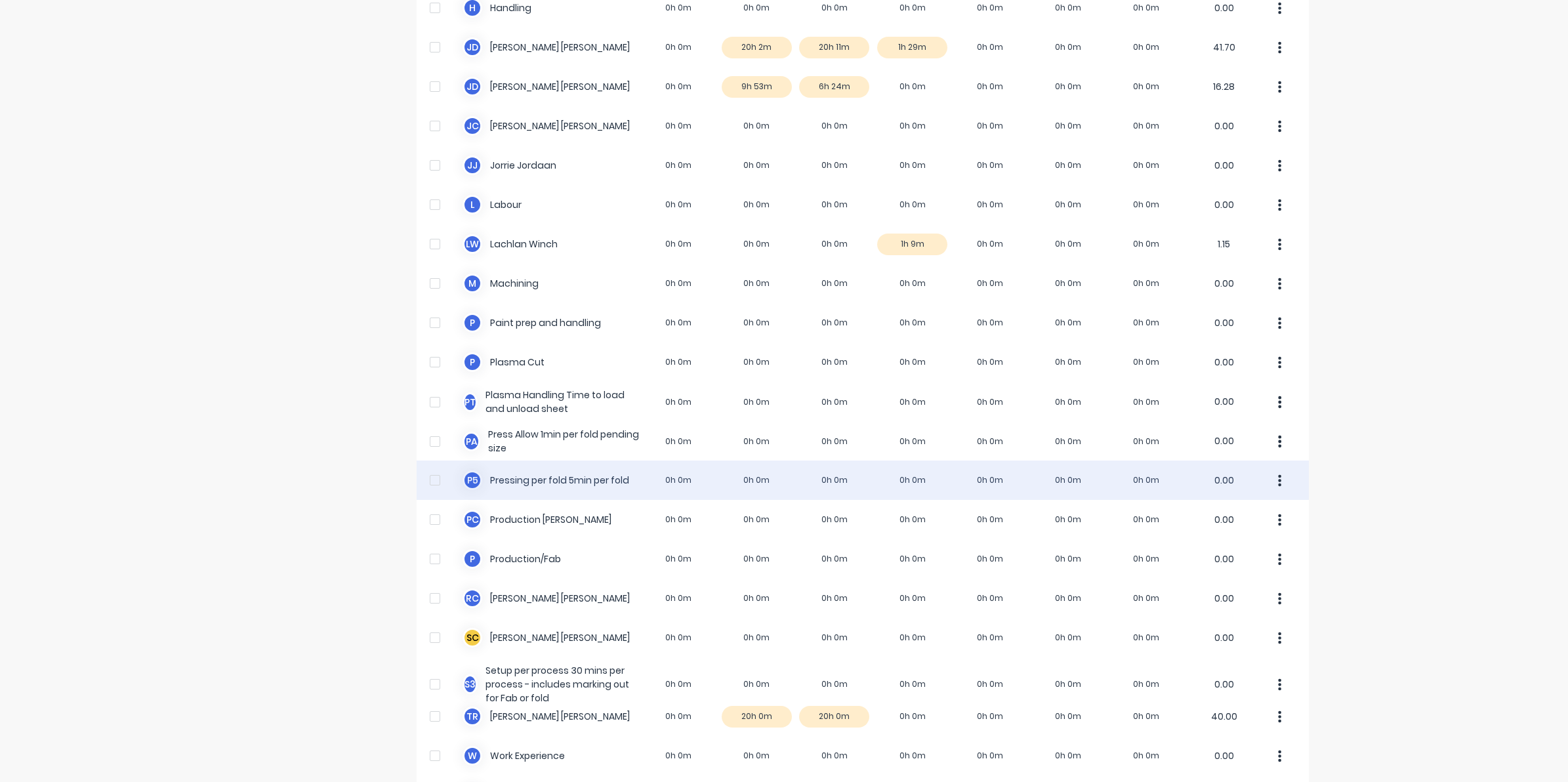
scroll to position [674, 0]
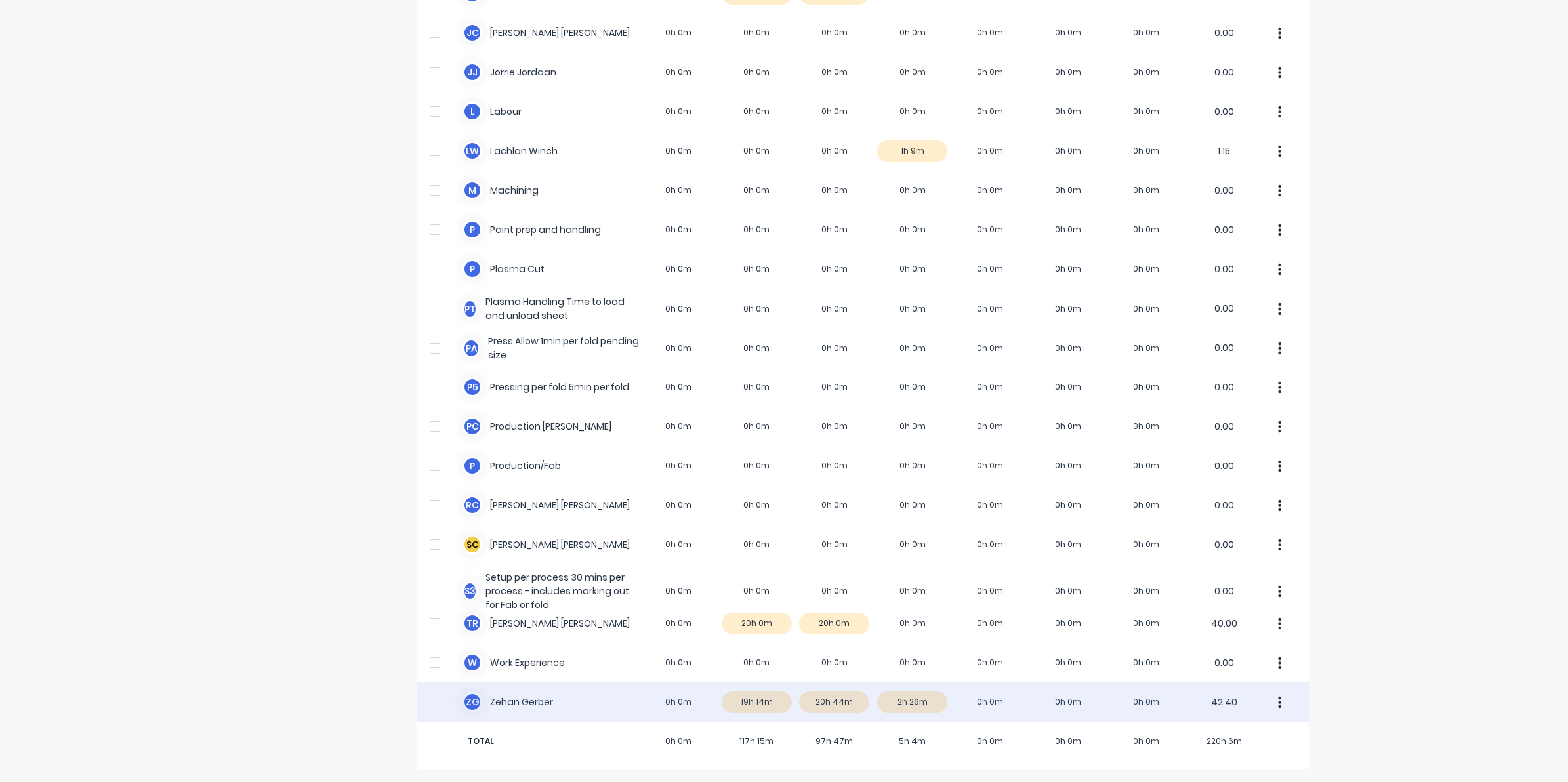
click at [829, 706] on div "Z G [PERSON_NAME] 0h 0m 19h 14m 20h 44m 2h 26m 0h 0m 0h 0m 0h 0m 42.40" at bounding box center [862, 702] width 892 height 40
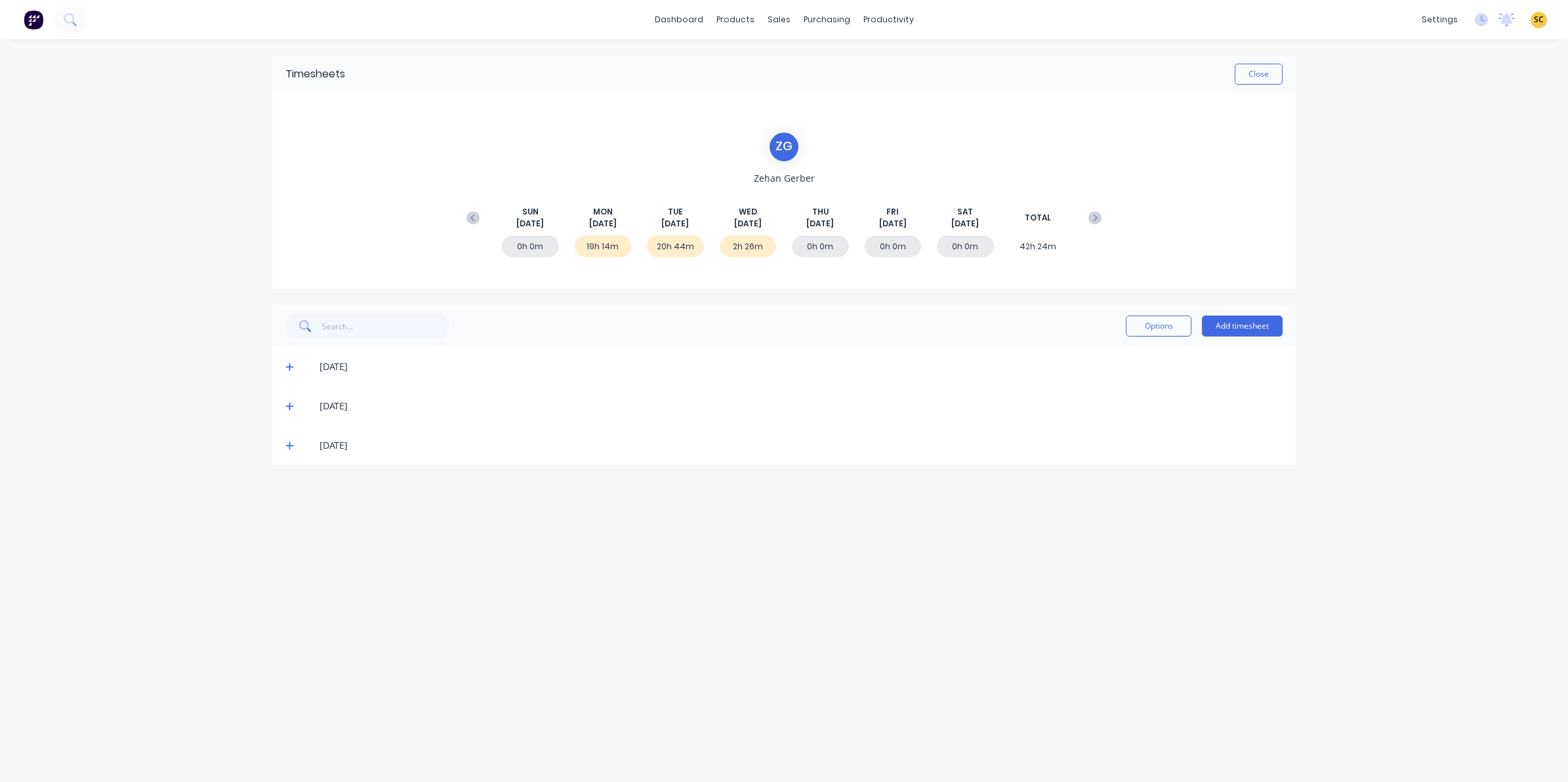
click at [291, 408] on icon at bounding box center [290, 406] width 9 height 9
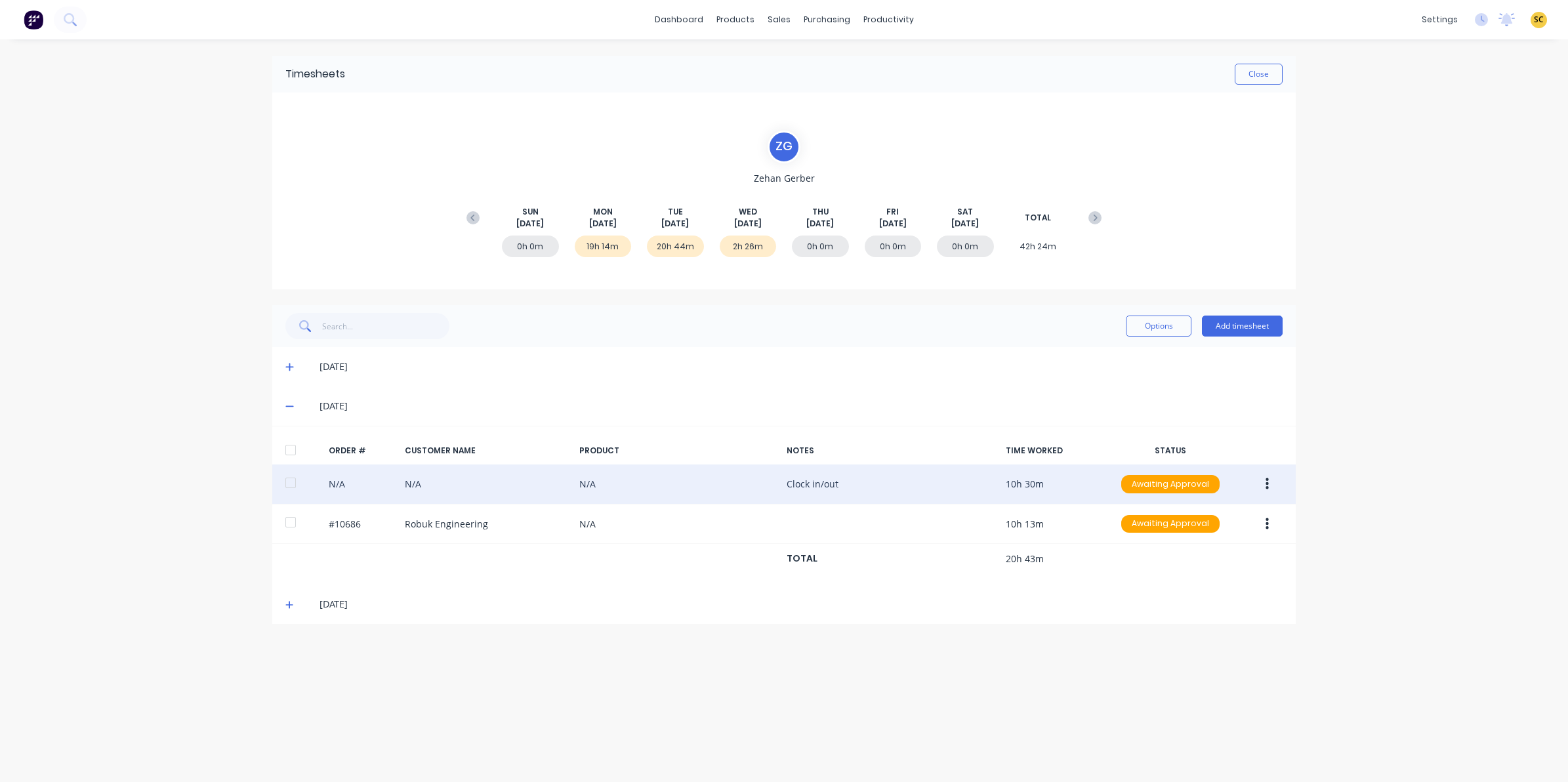
click at [1268, 487] on button "button" at bounding box center [1266, 484] width 31 height 24
click at [1255, 565] on div "Edit" at bounding box center [1220, 571] width 101 height 19
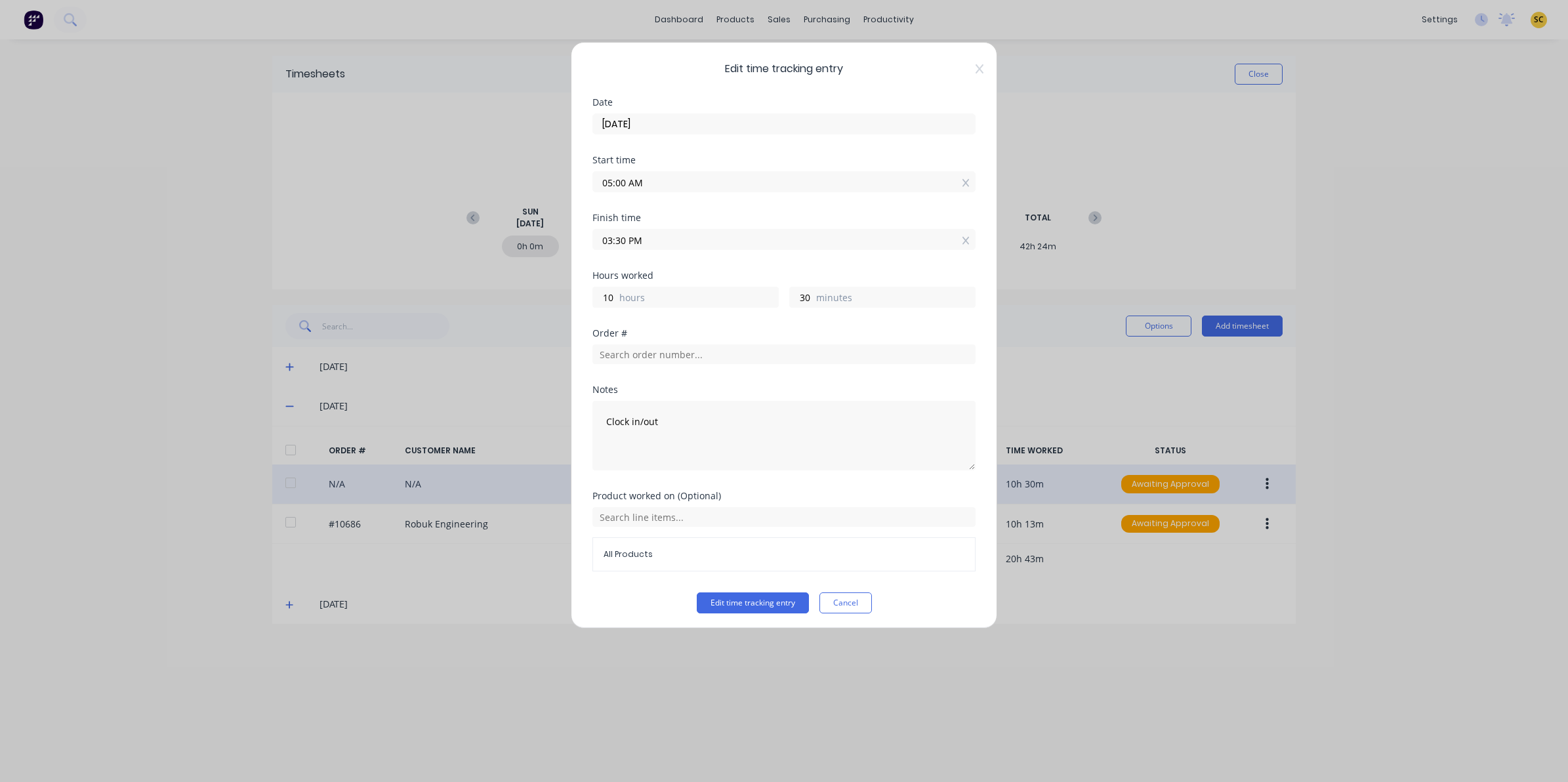
click at [962, 67] on span "Edit time tracking entry" at bounding box center [784, 69] width 383 height 16
click at [975, 70] on icon at bounding box center [979, 69] width 8 height 11
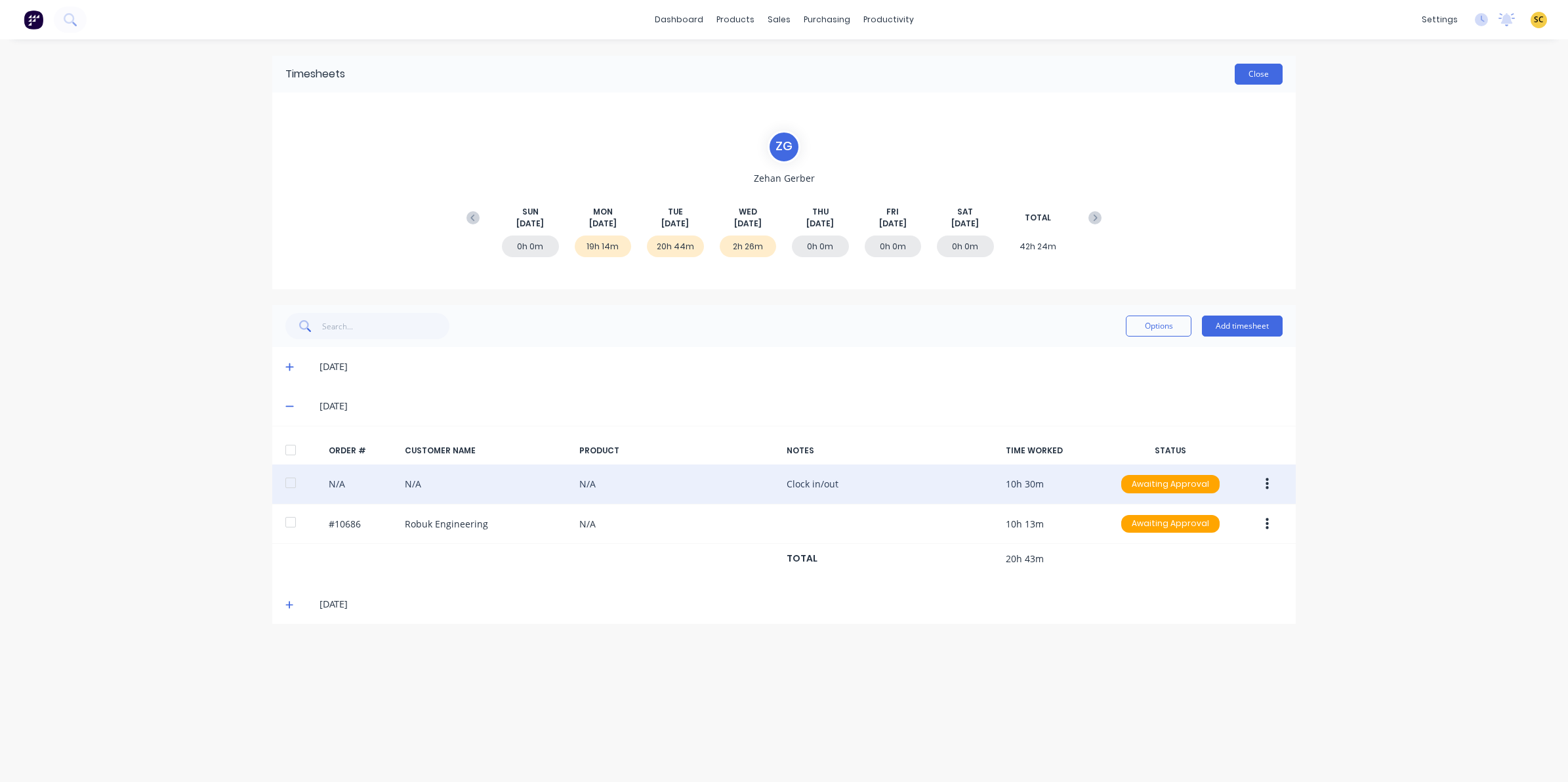
click at [1260, 74] on button "Close" at bounding box center [1258, 74] width 48 height 21
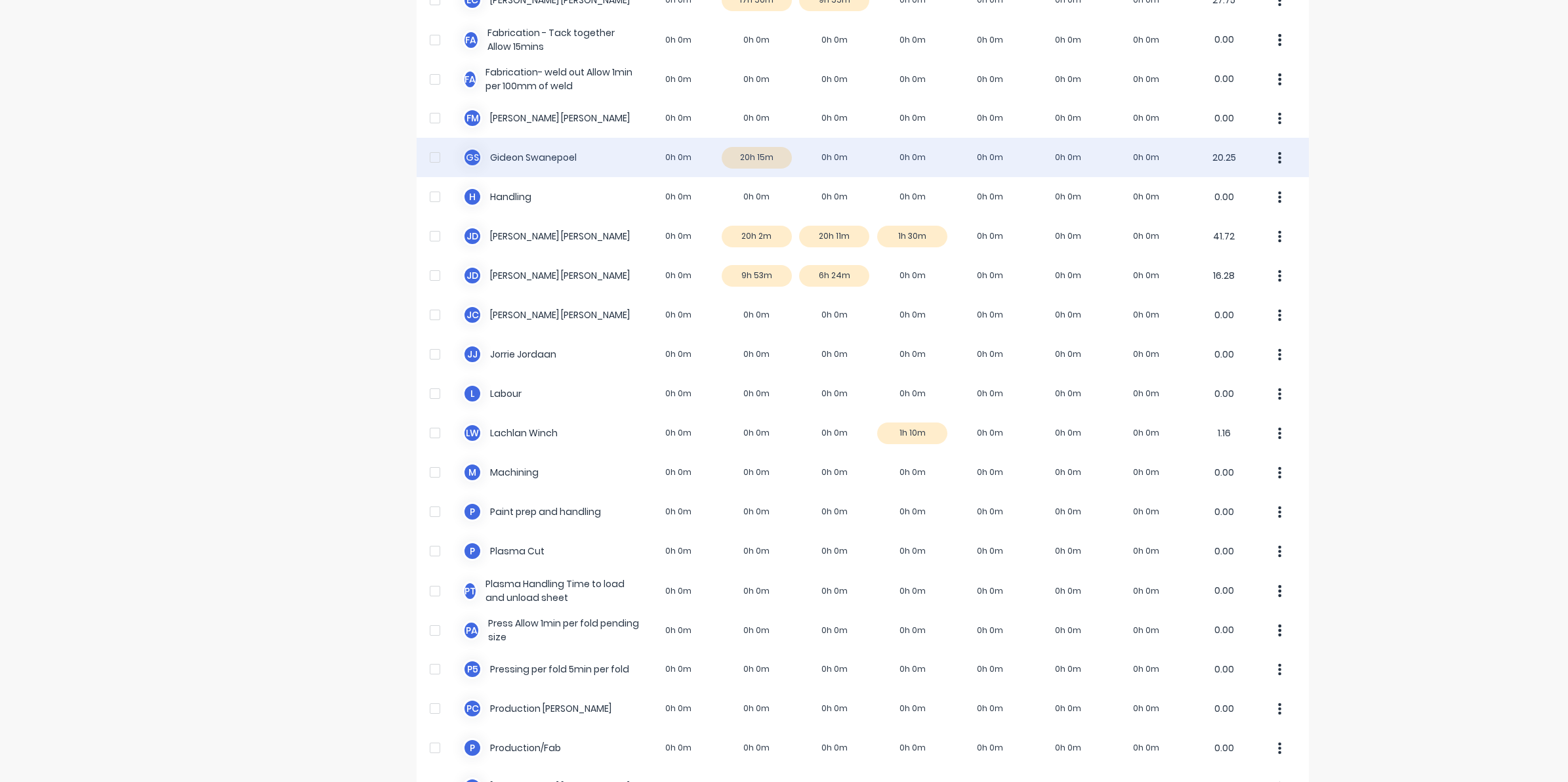
scroll to position [410, 0]
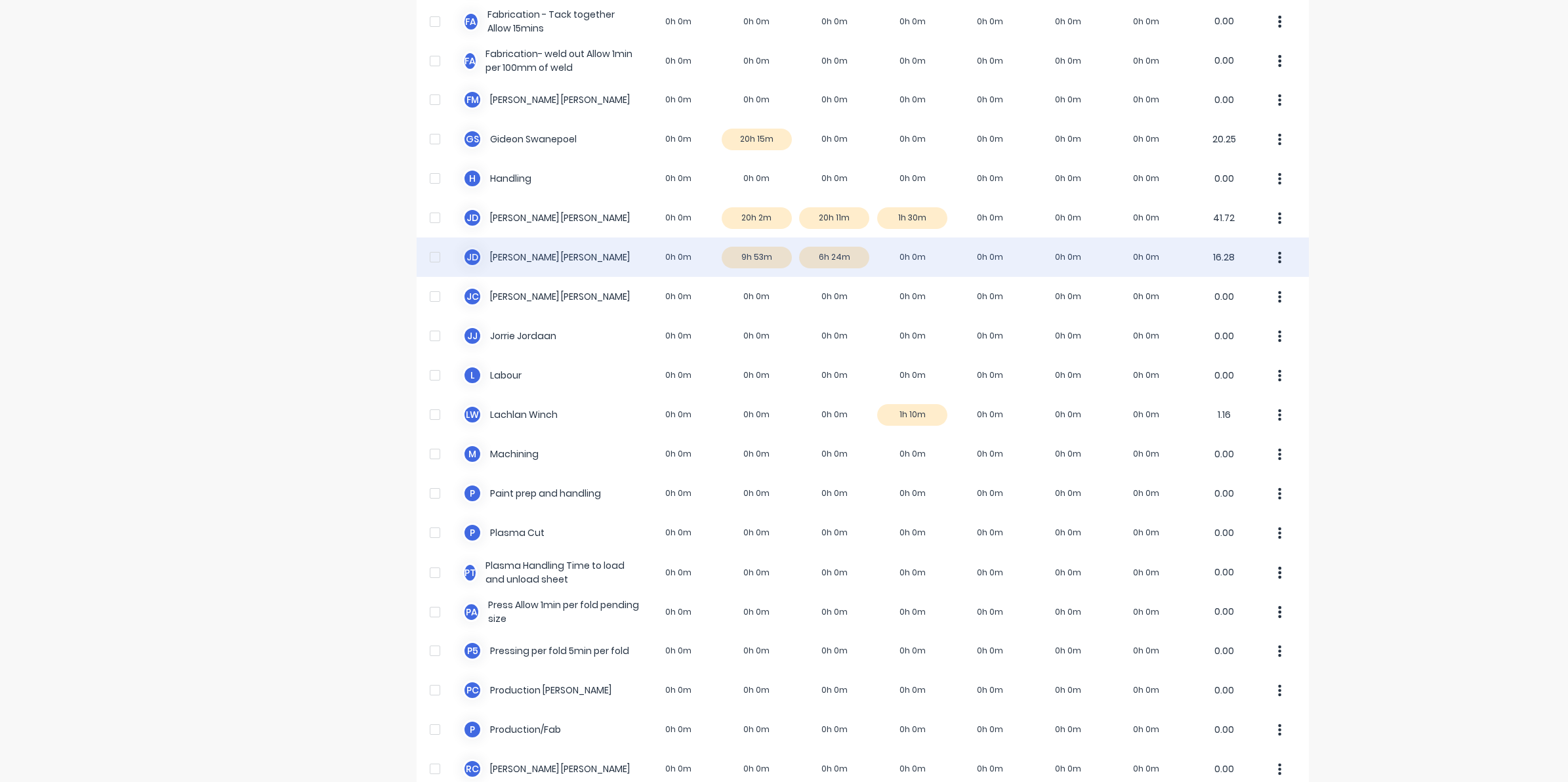
click at [818, 257] on div "J d [PERSON_NAME] 0h 0m 9h 53m 6h 24m 0h 0m 0h 0m 0h 0m 0h 0m 16.28" at bounding box center [862, 257] width 892 height 40
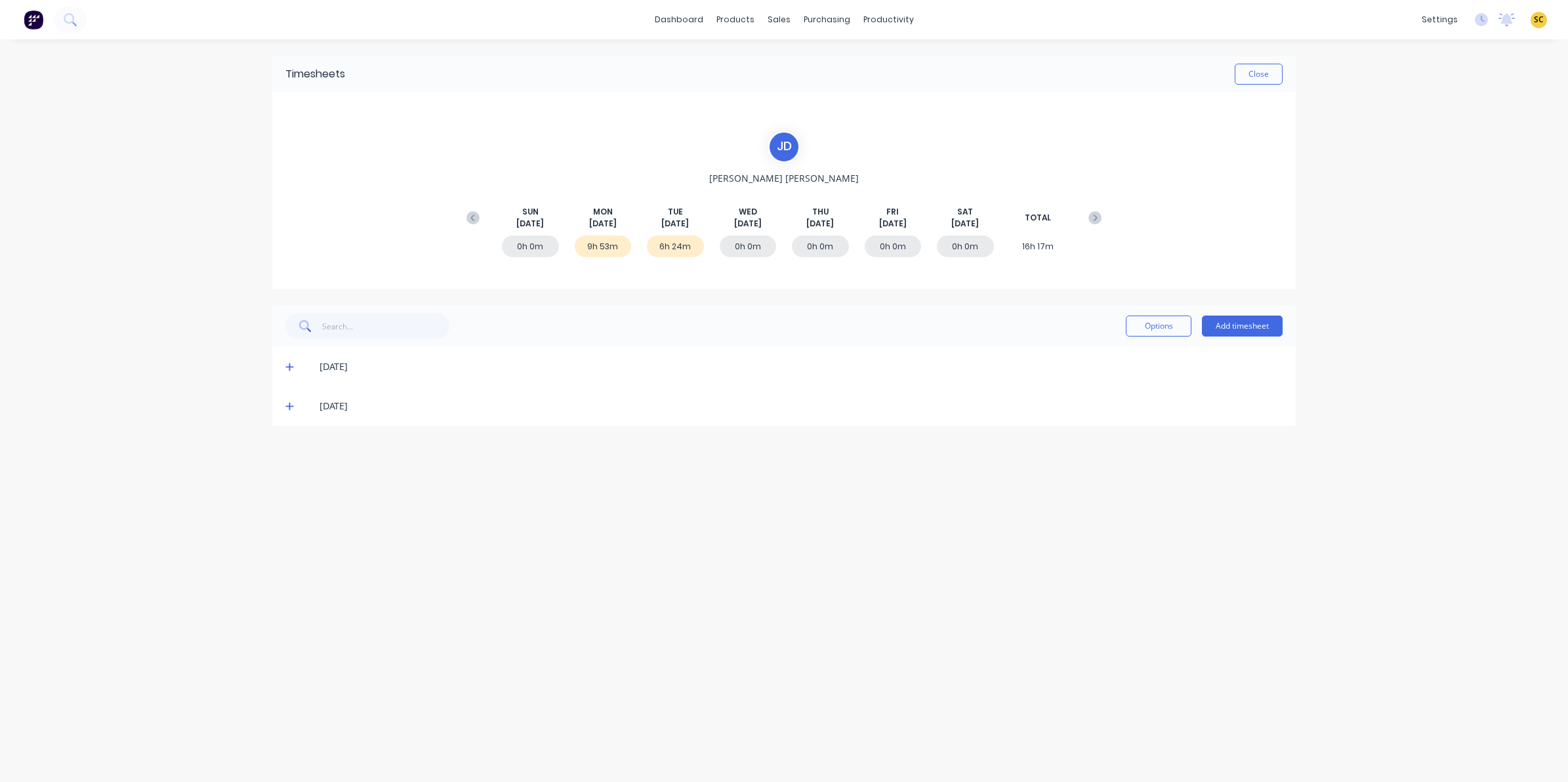
click at [286, 404] on icon at bounding box center [290, 406] width 9 height 9
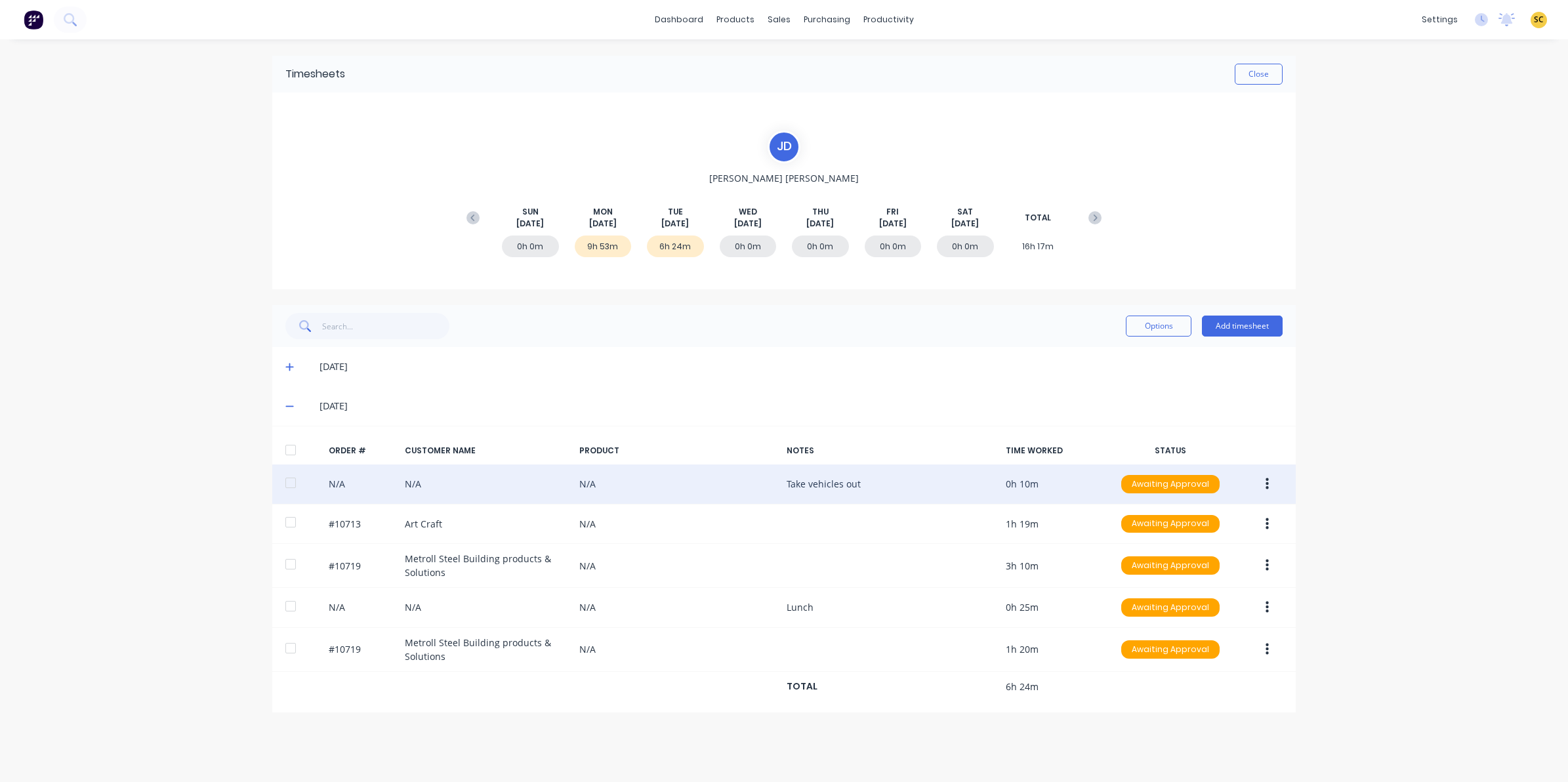
click at [991, 484] on div "N/A N/A N/A Take vehicles out 0h 10m Awaiting Approval" at bounding box center [784, 484] width 1023 height 40
click at [1266, 487] on icon "button" at bounding box center [1267, 484] width 4 height 14
click at [1214, 565] on div "Edit" at bounding box center [1220, 571] width 101 height 19
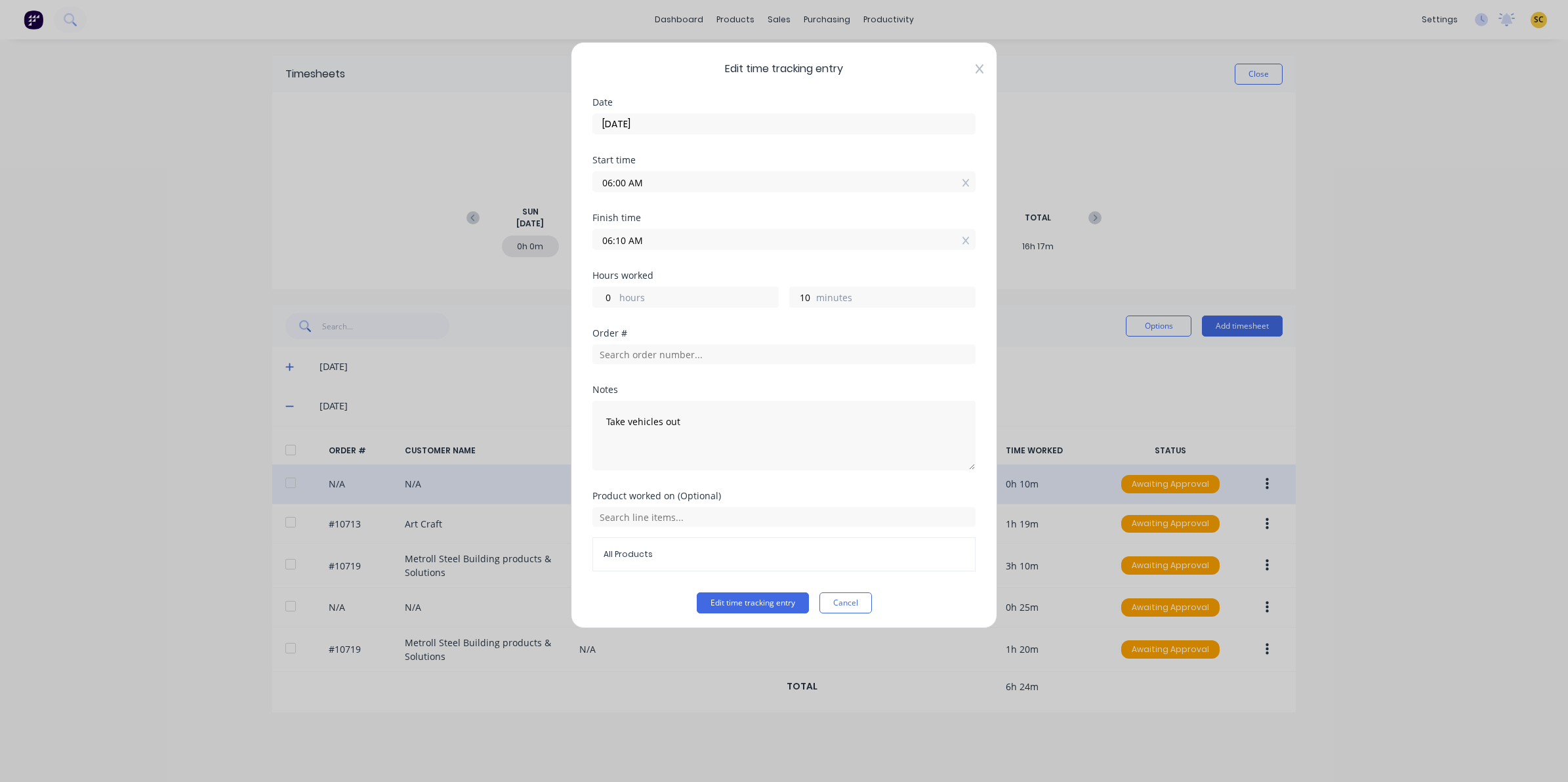
click at [975, 71] on icon at bounding box center [979, 69] width 8 height 9
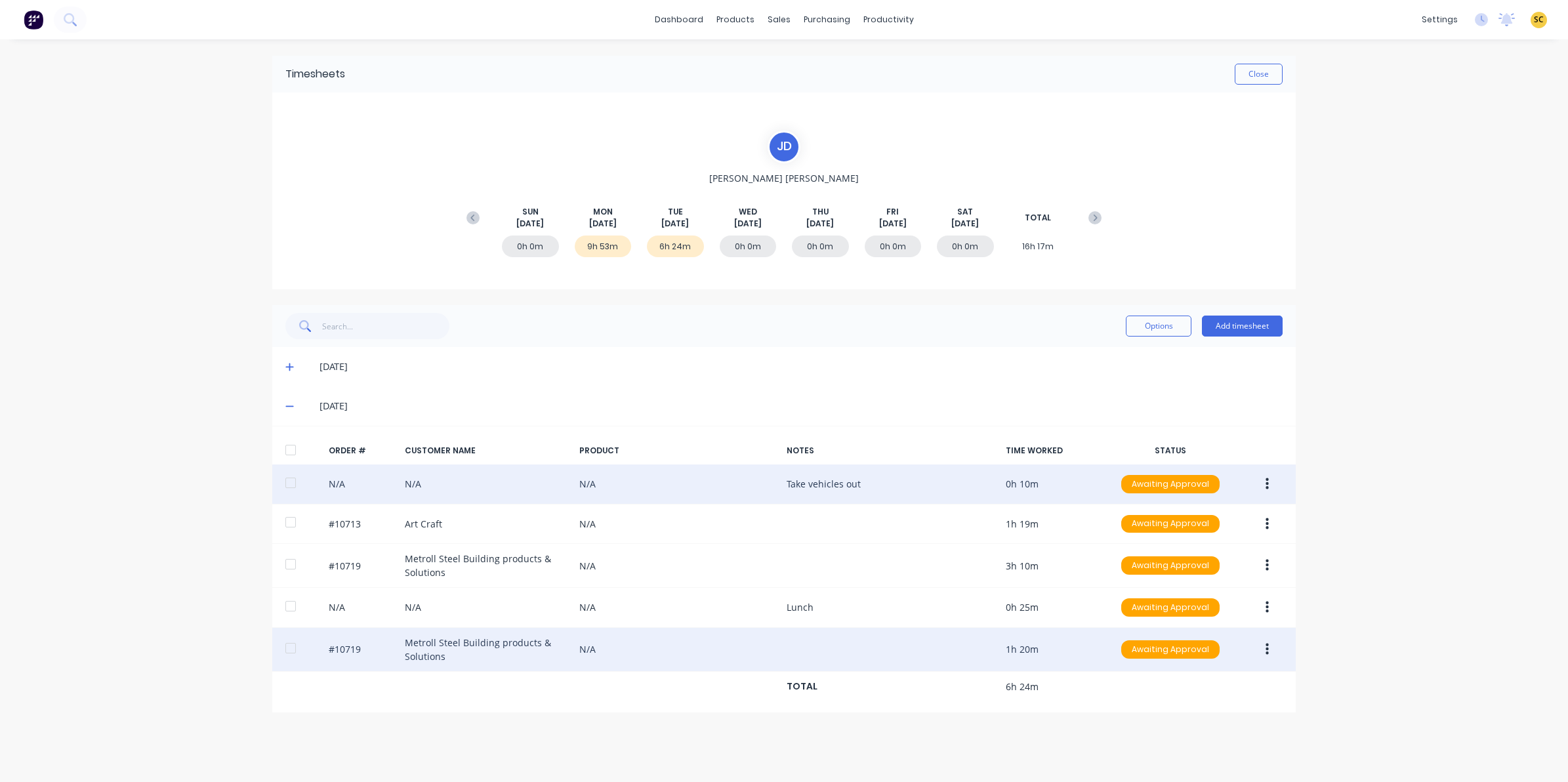
click at [1265, 643] on button "button" at bounding box center [1266, 649] width 31 height 24
click at [1183, 739] on div "Edit" at bounding box center [1220, 737] width 101 height 19
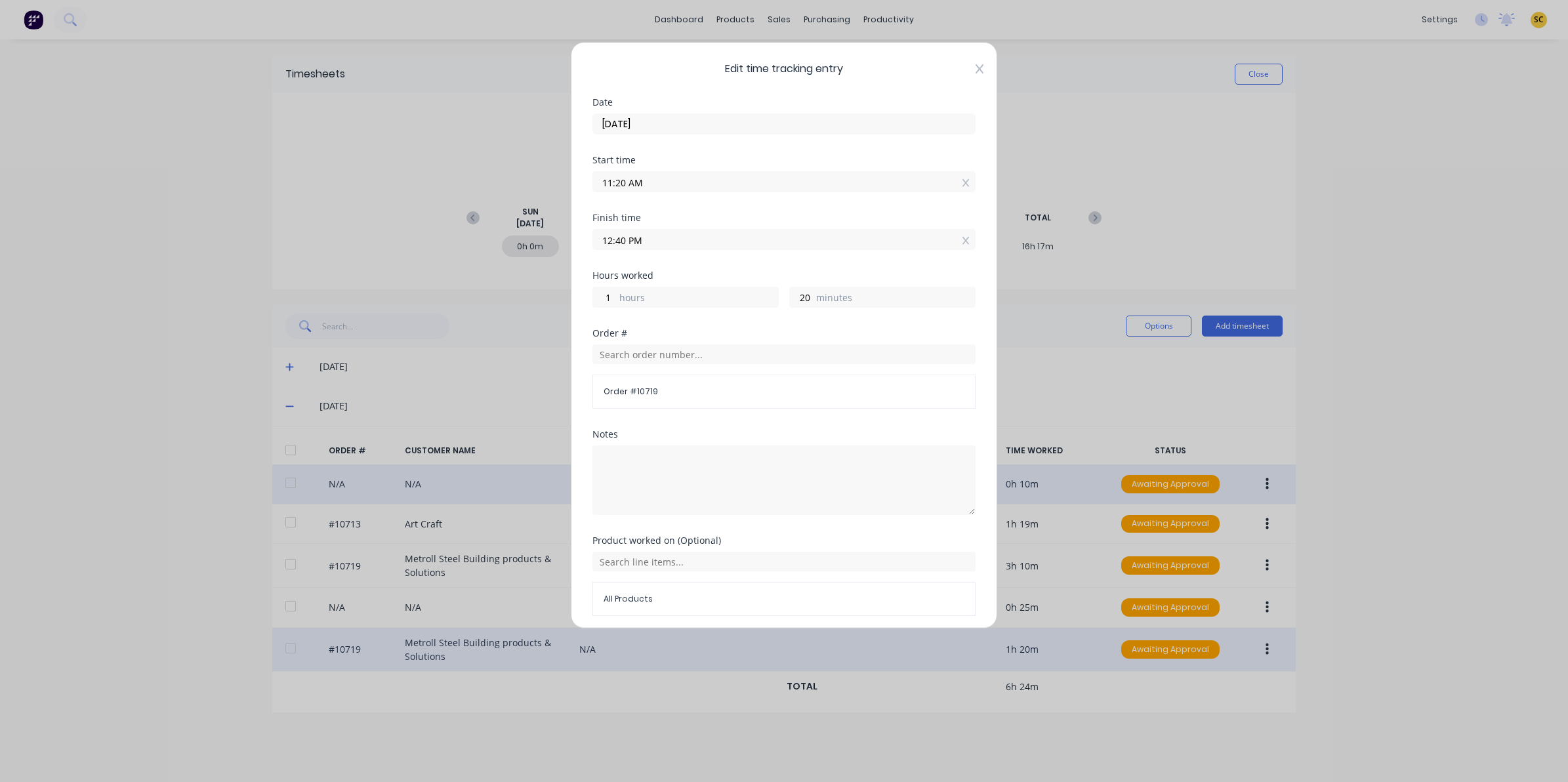
click at [975, 65] on icon at bounding box center [979, 69] width 8 height 11
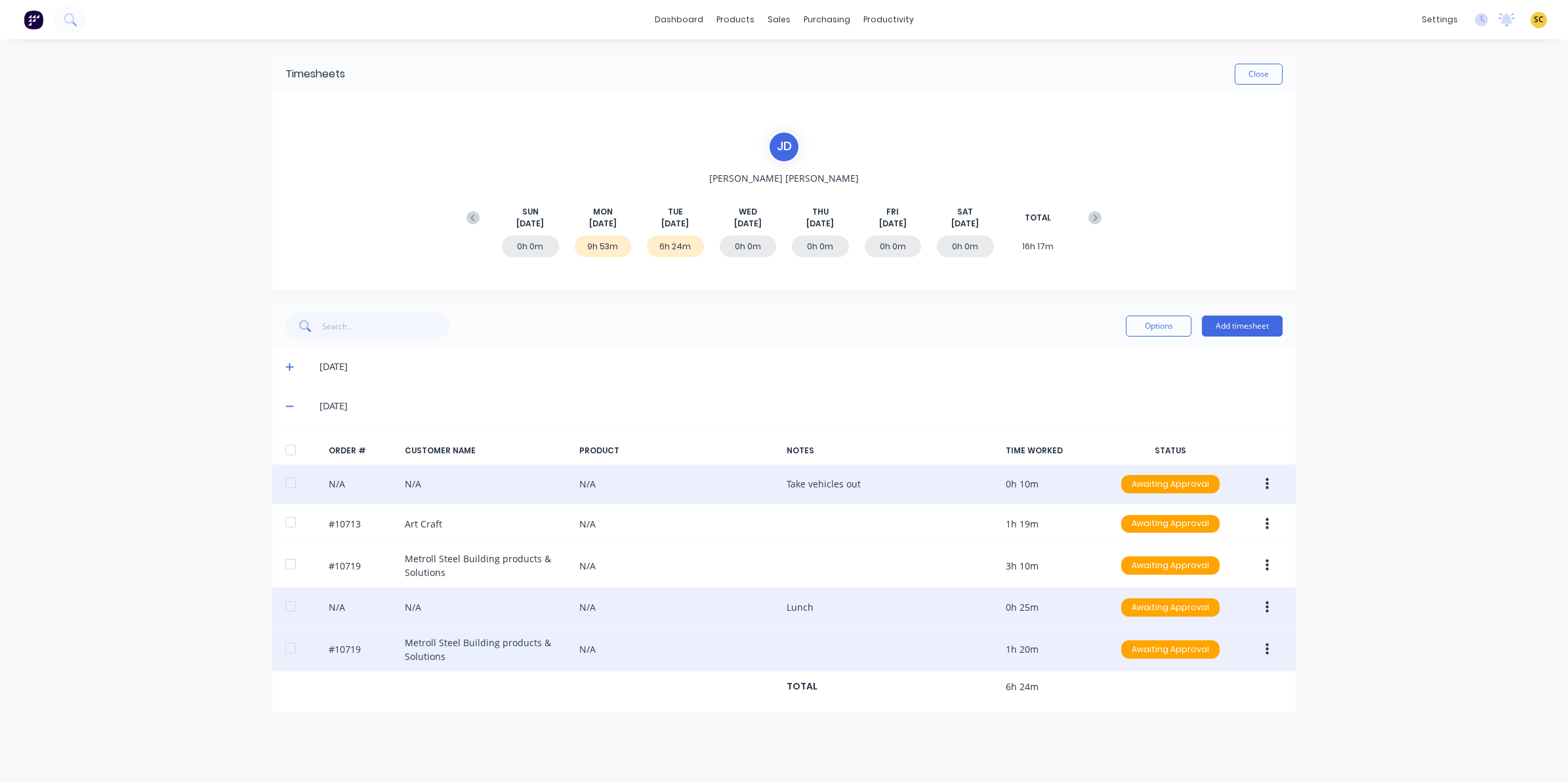
click at [1272, 607] on button "button" at bounding box center [1266, 608] width 31 height 24
click at [1175, 701] on div "Edit" at bounding box center [1220, 694] width 101 height 19
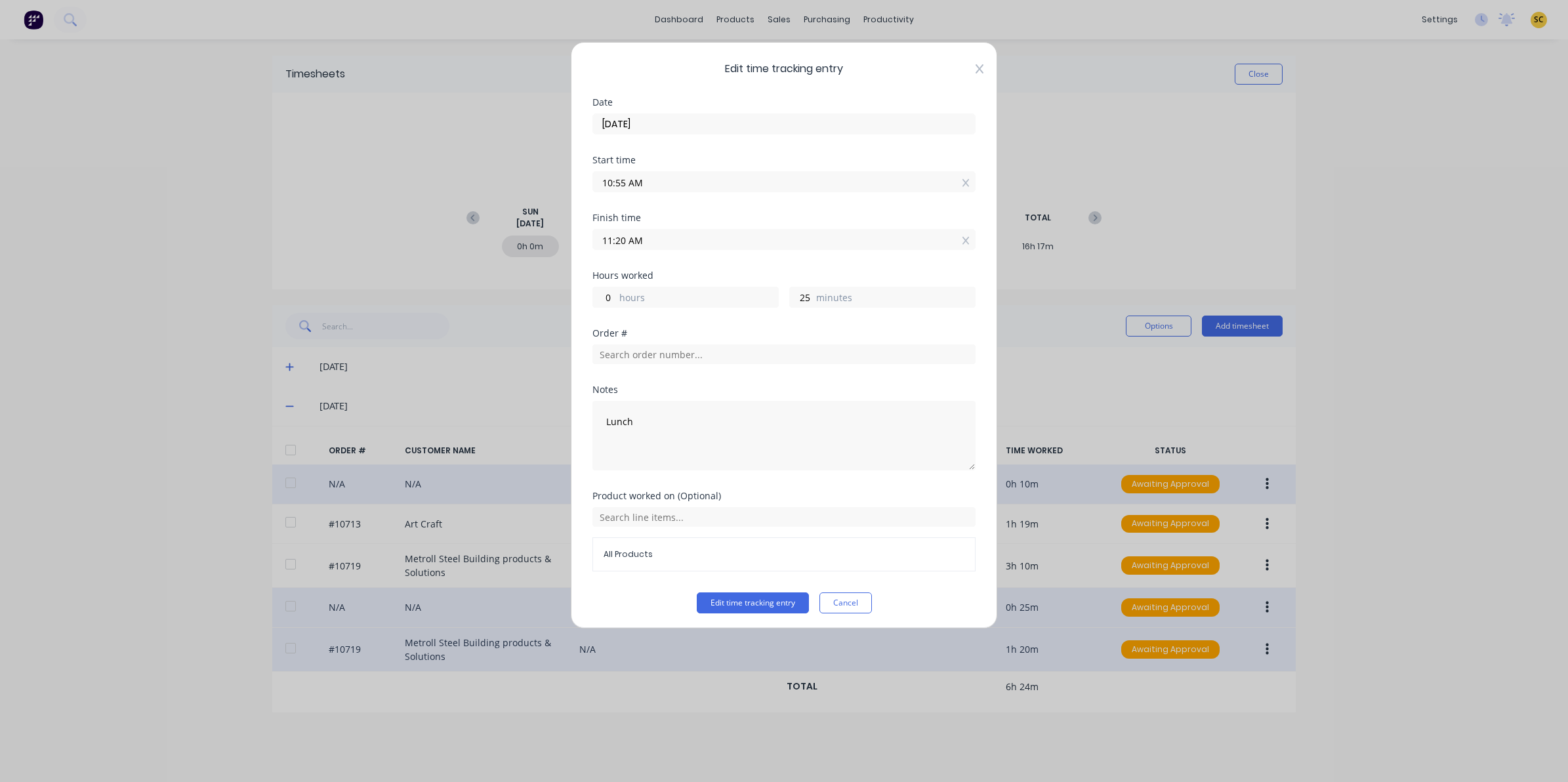
click at [975, 71] on icon at bounding box center [979, 69] width 8 height 9
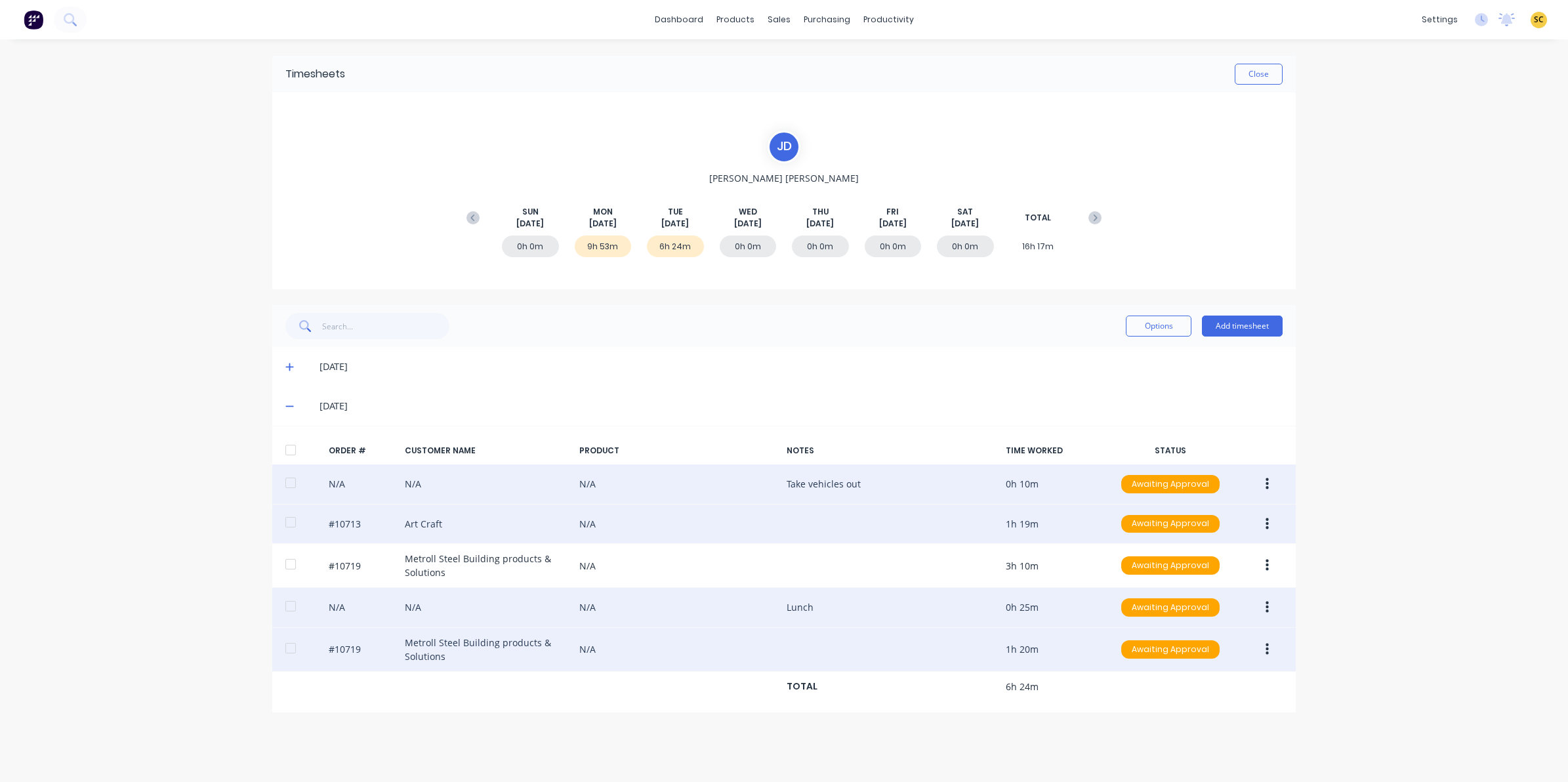
click at [1267, 519] on icon "button" at bounding box center [1267, 525] width 4 height 14
click at [1185, 614] on div "Edit" at bounding box center [1220, 611] width 101 height 19
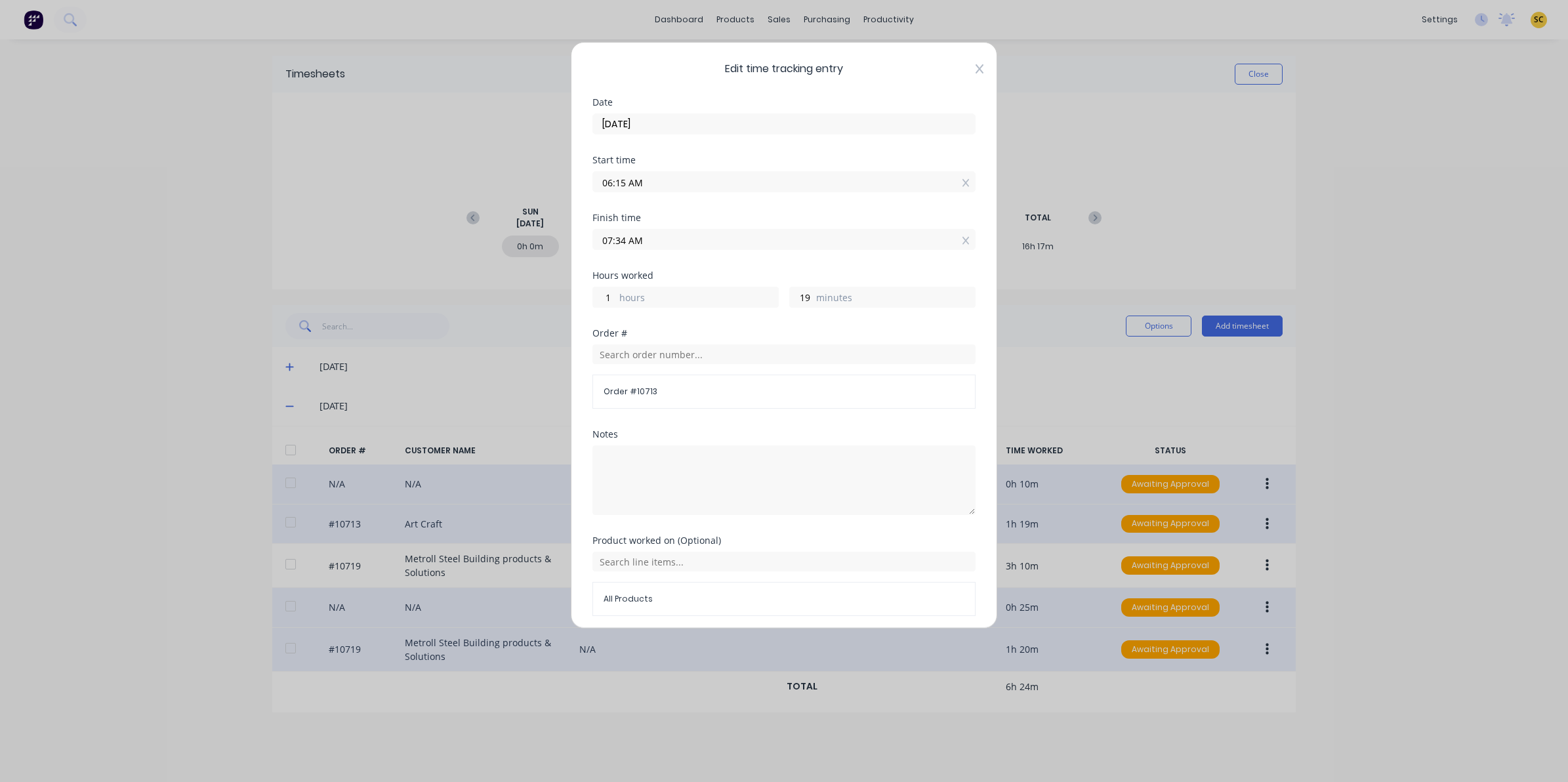
click at [975, 71] on icon at bounding box center [979, 69] width 8 height 11
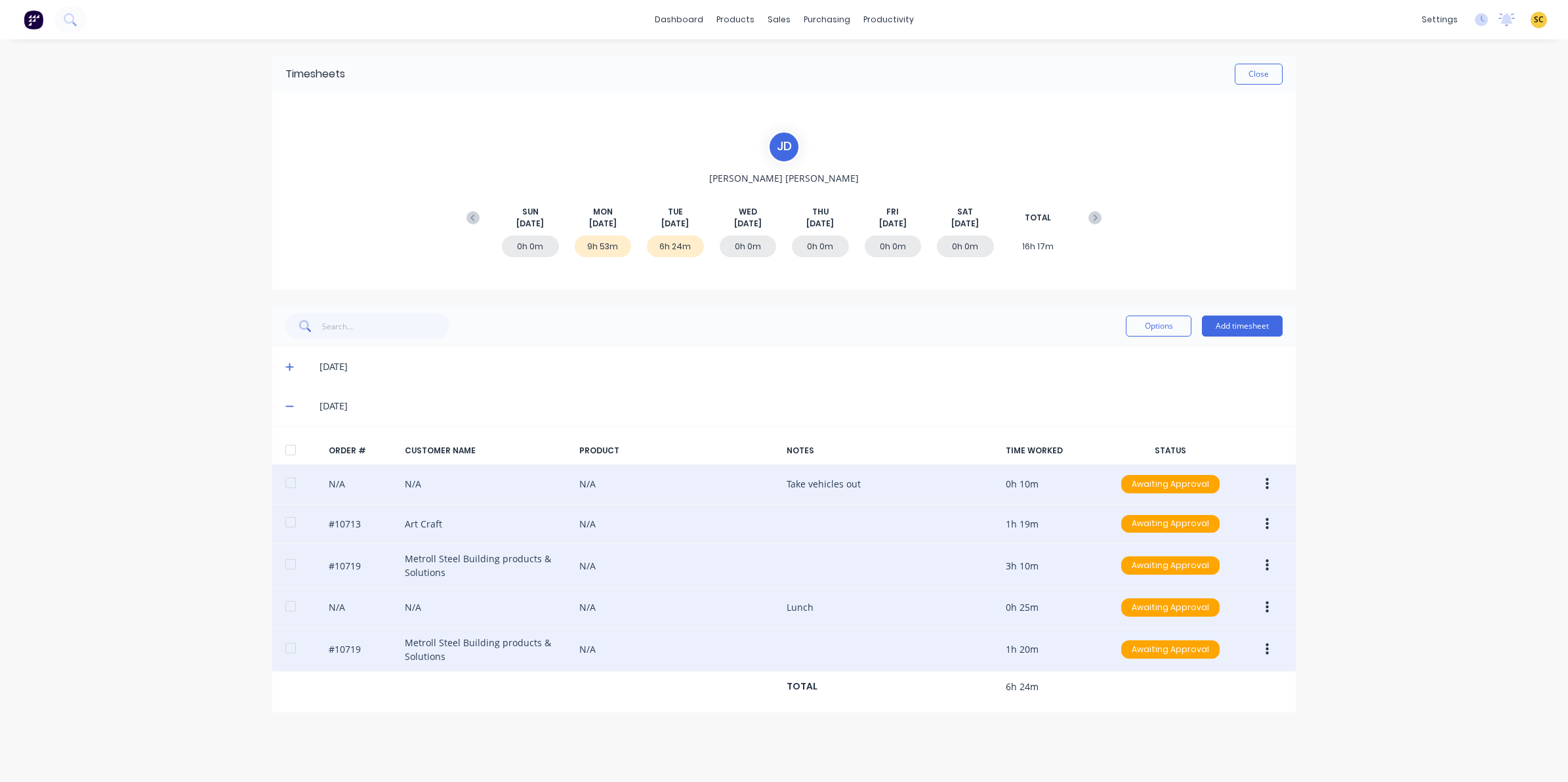
click at [1268, 568] on button "button" at bounding box center [1266, 565] width 31 height 24
click at [1196, 648] on div "Edit" at bounding box center [1220, 653] width 101 height 19
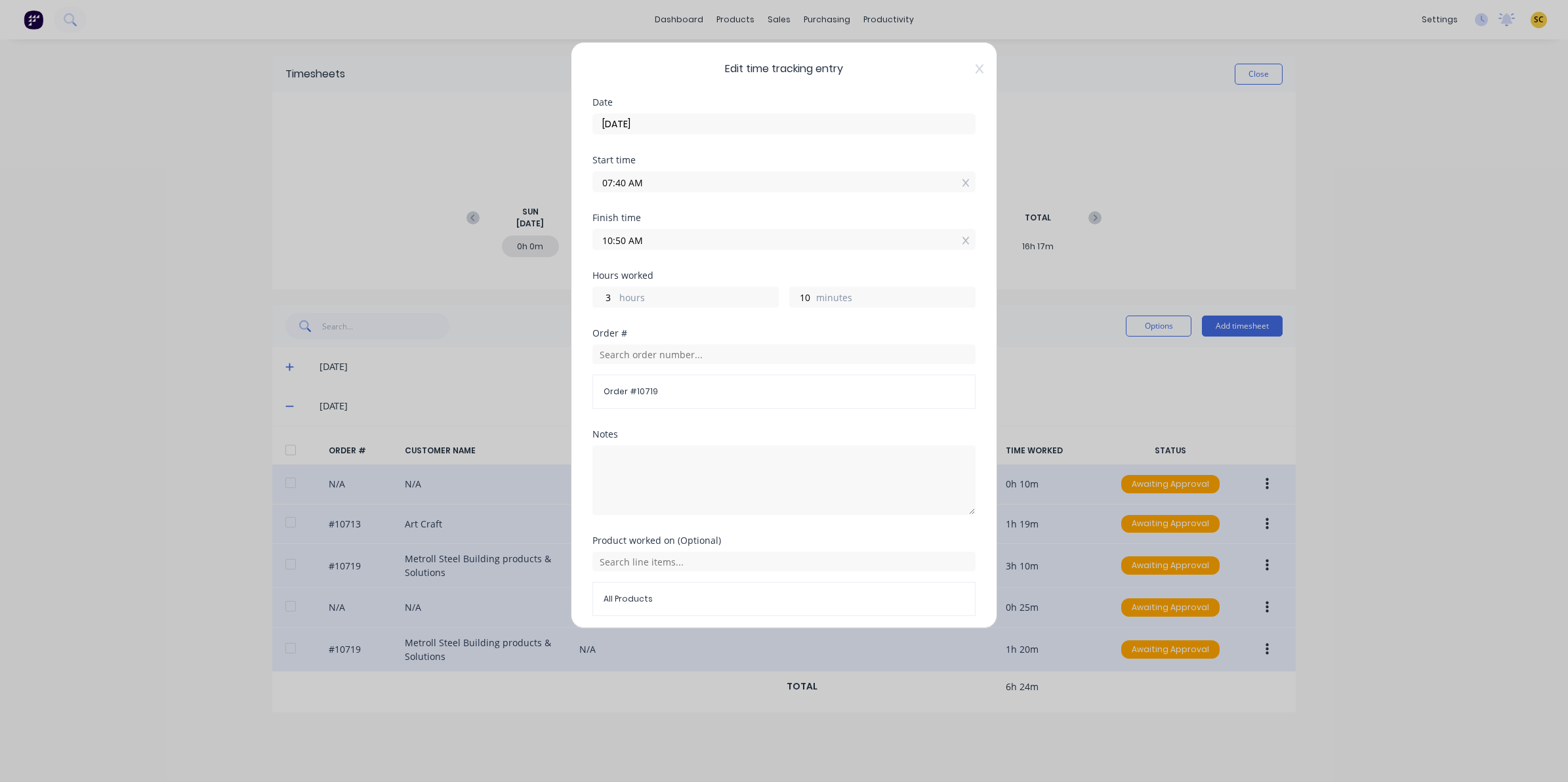
click at [962, 70] on span "Edit time tracking entry" at bounding box center [784, 69] width 383 height 16
click at [975, 71] on icon at bounding box center [979, 69] width 8 height 11
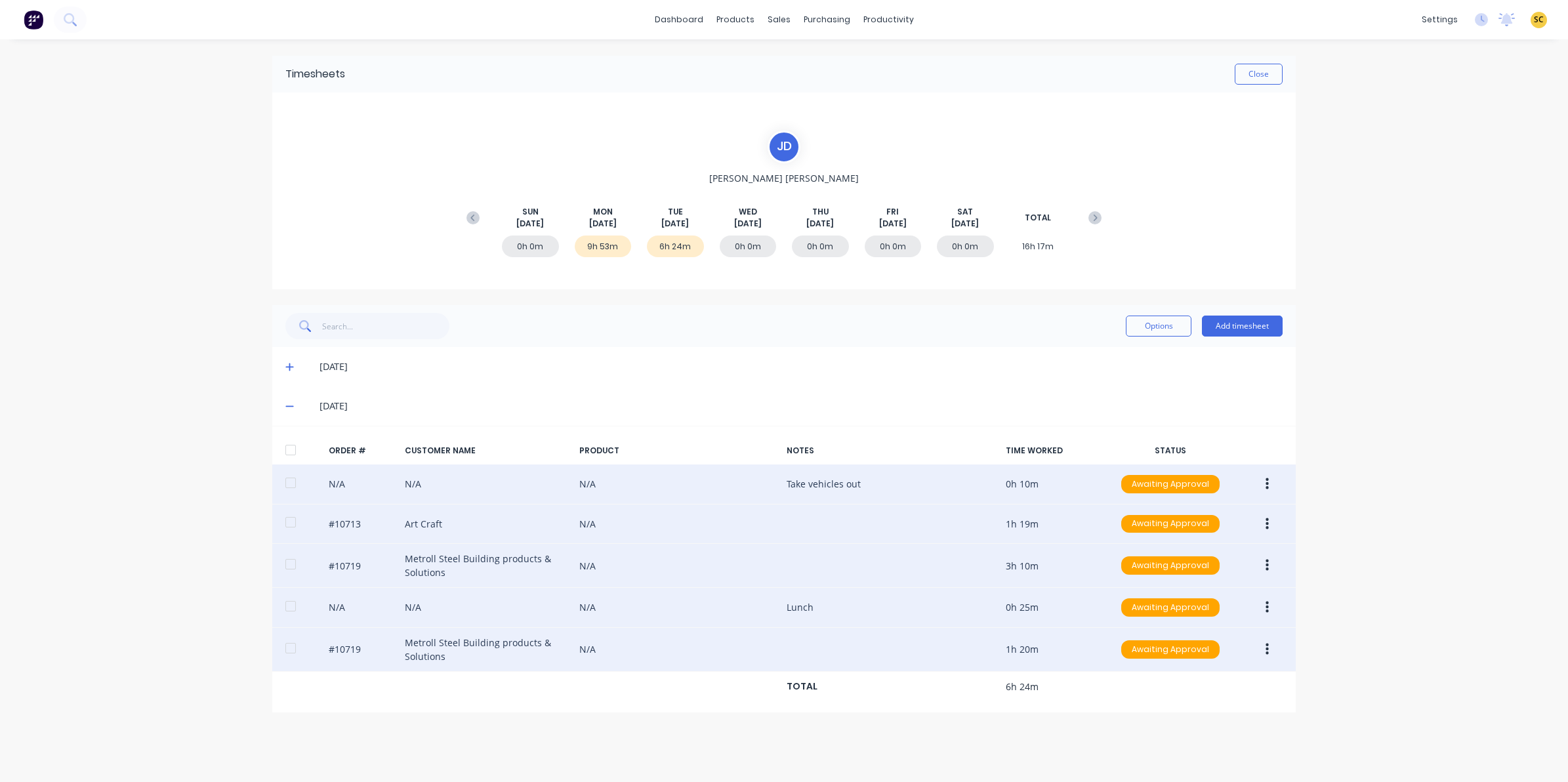
click at [1263, 660] on button "button" at bounding box center [1266, 649] width 31 height 24
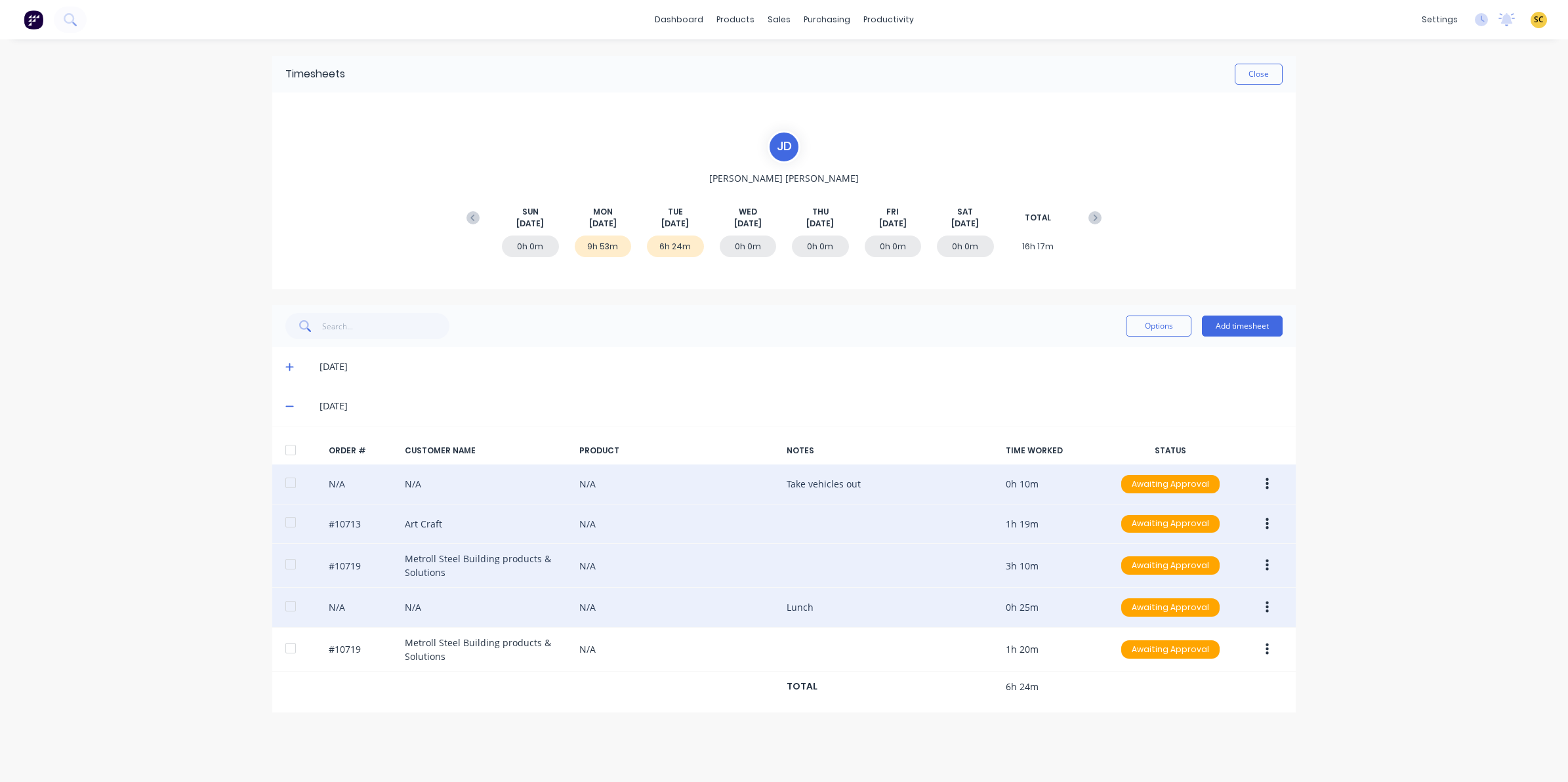
click at [1396, 597] on div "dashboard products sales purchasing productivity dashboard products Product Cat…" at bounding box center [784, 391] width 1568 height 782
click at [1274, 69] on button "Close" at bounding box center [1258, 74] width 48 height 21
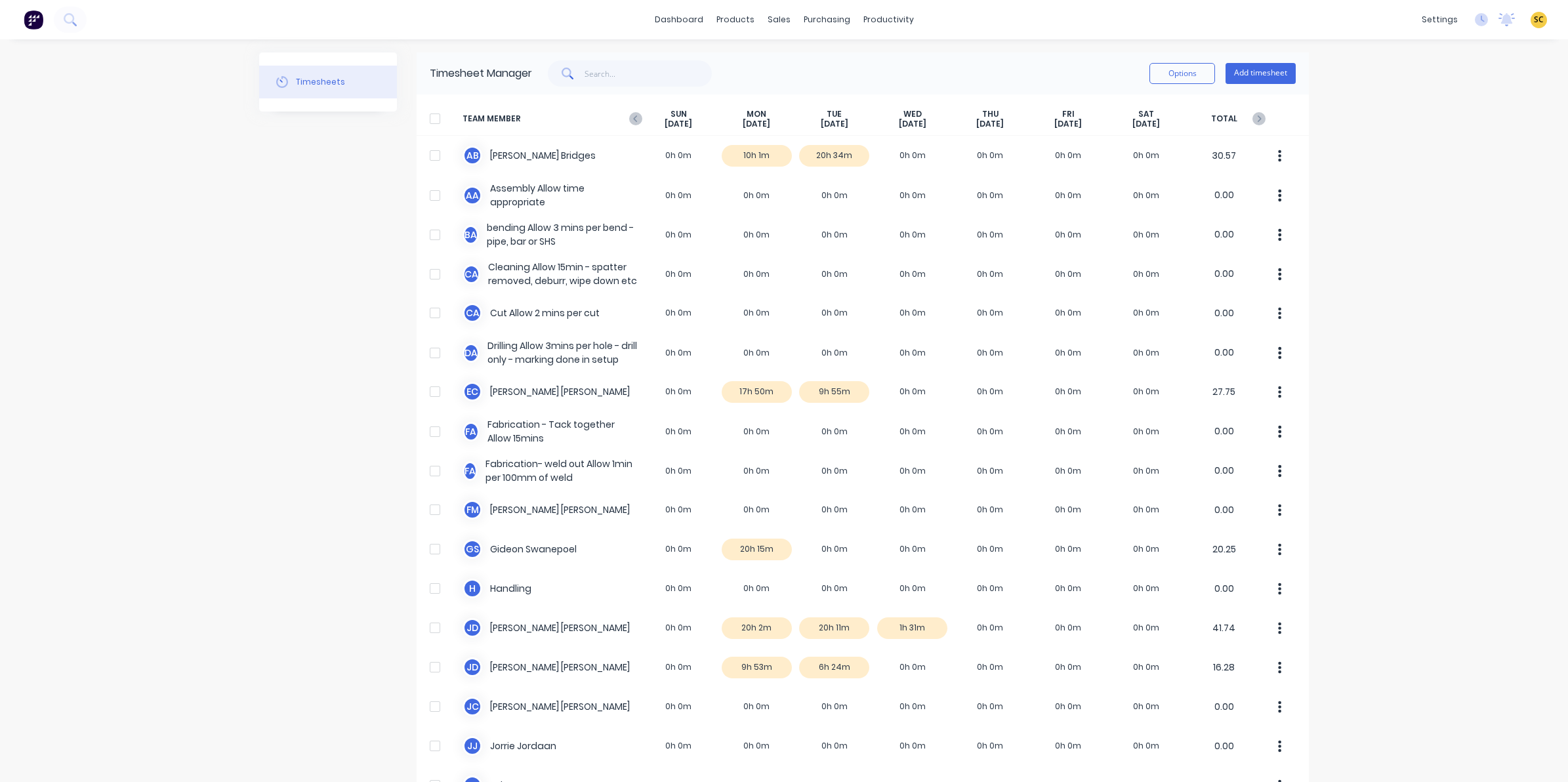
click at [38, 27] on img at bounding box center [34, 19] width 19 height 19
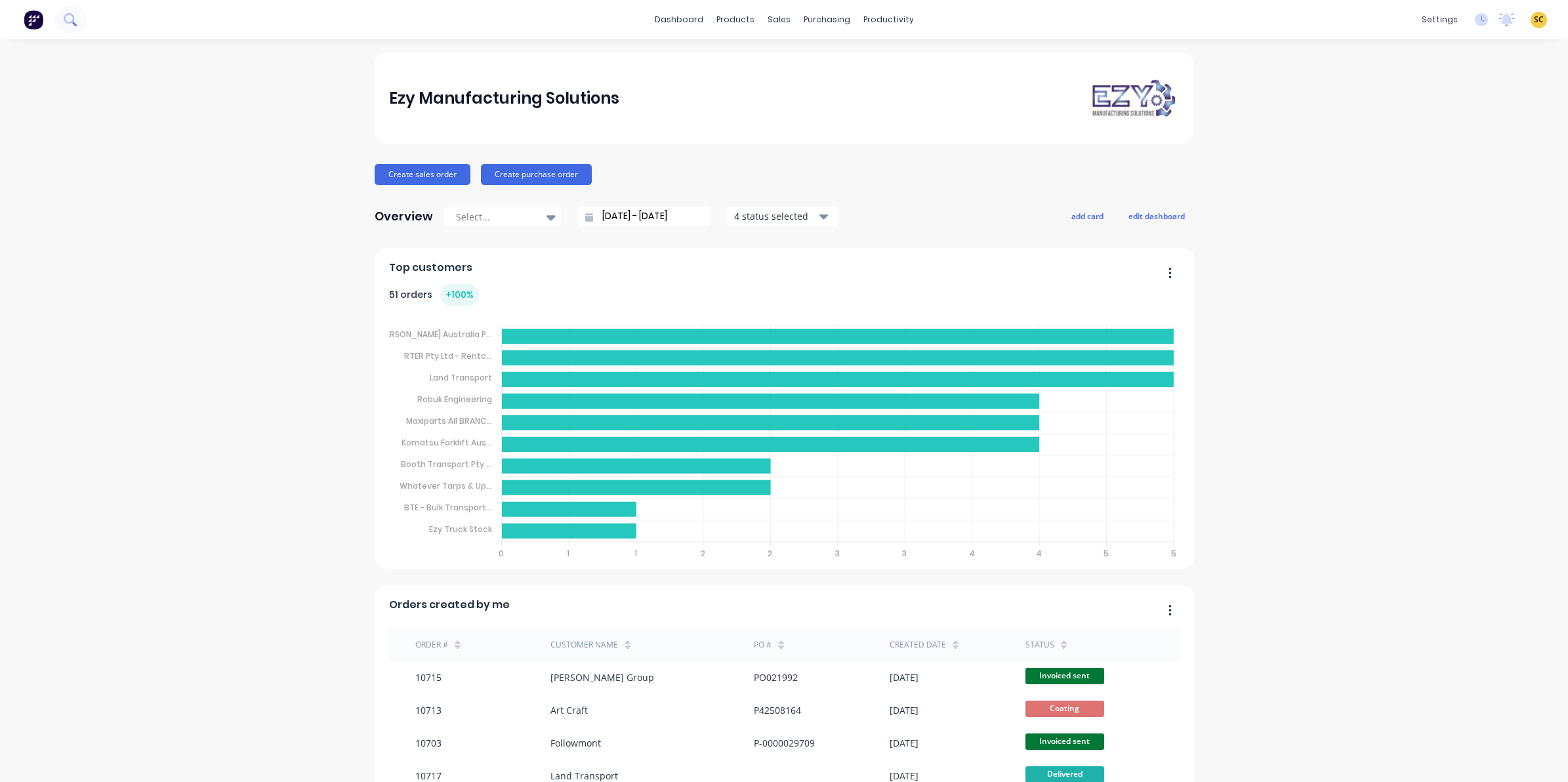
click at [73, 15] on icon at bounding box center [69, 19] width 11 height 11
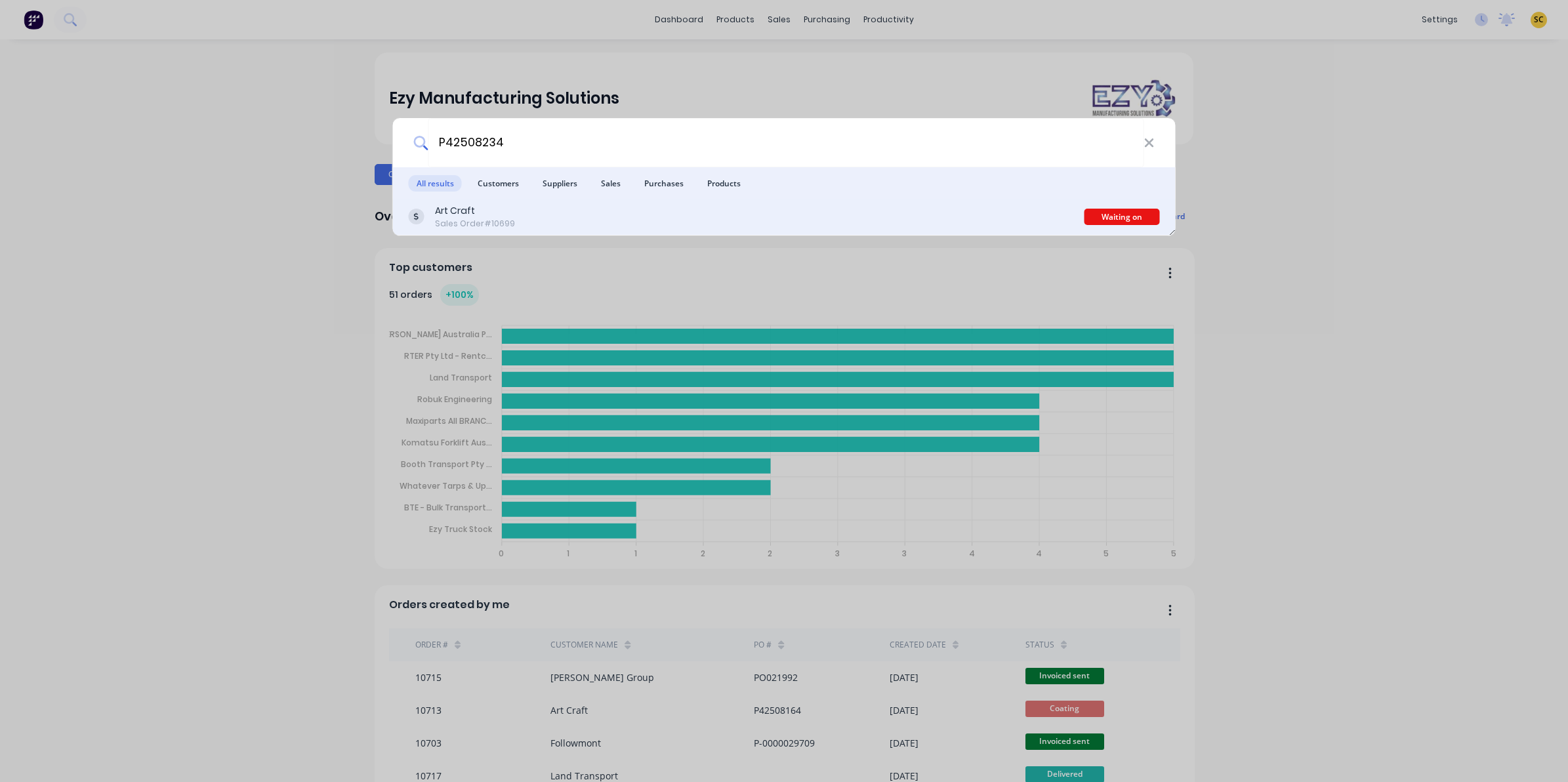
type input "P42508234"
click at [482, 230] on div "Sales Order #10699" at bounding box center [475, 223] width 80 height 12
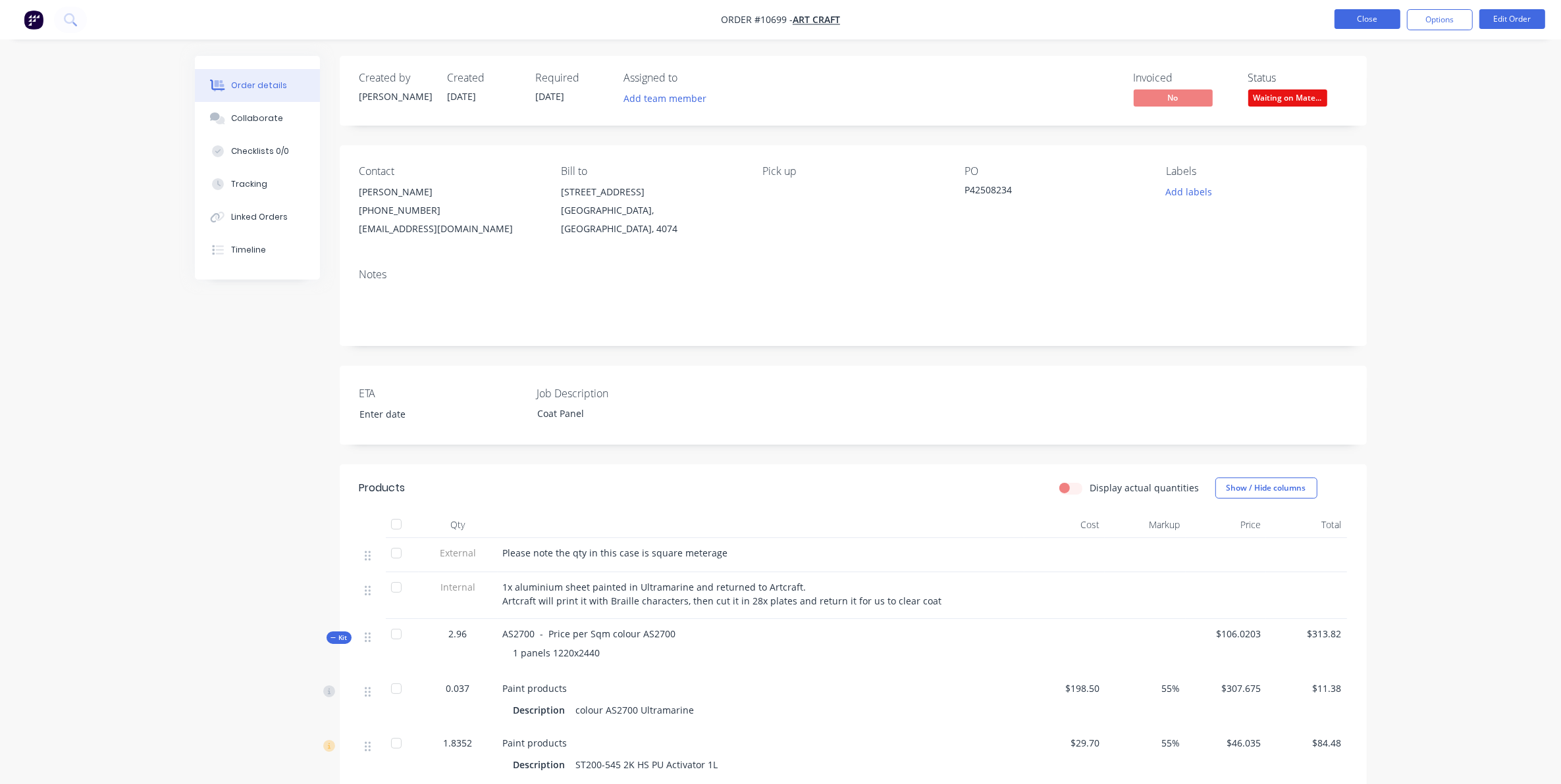
click at [1368, 18] on button "Close" at bounding box center [1368, 19] width 66 height 20
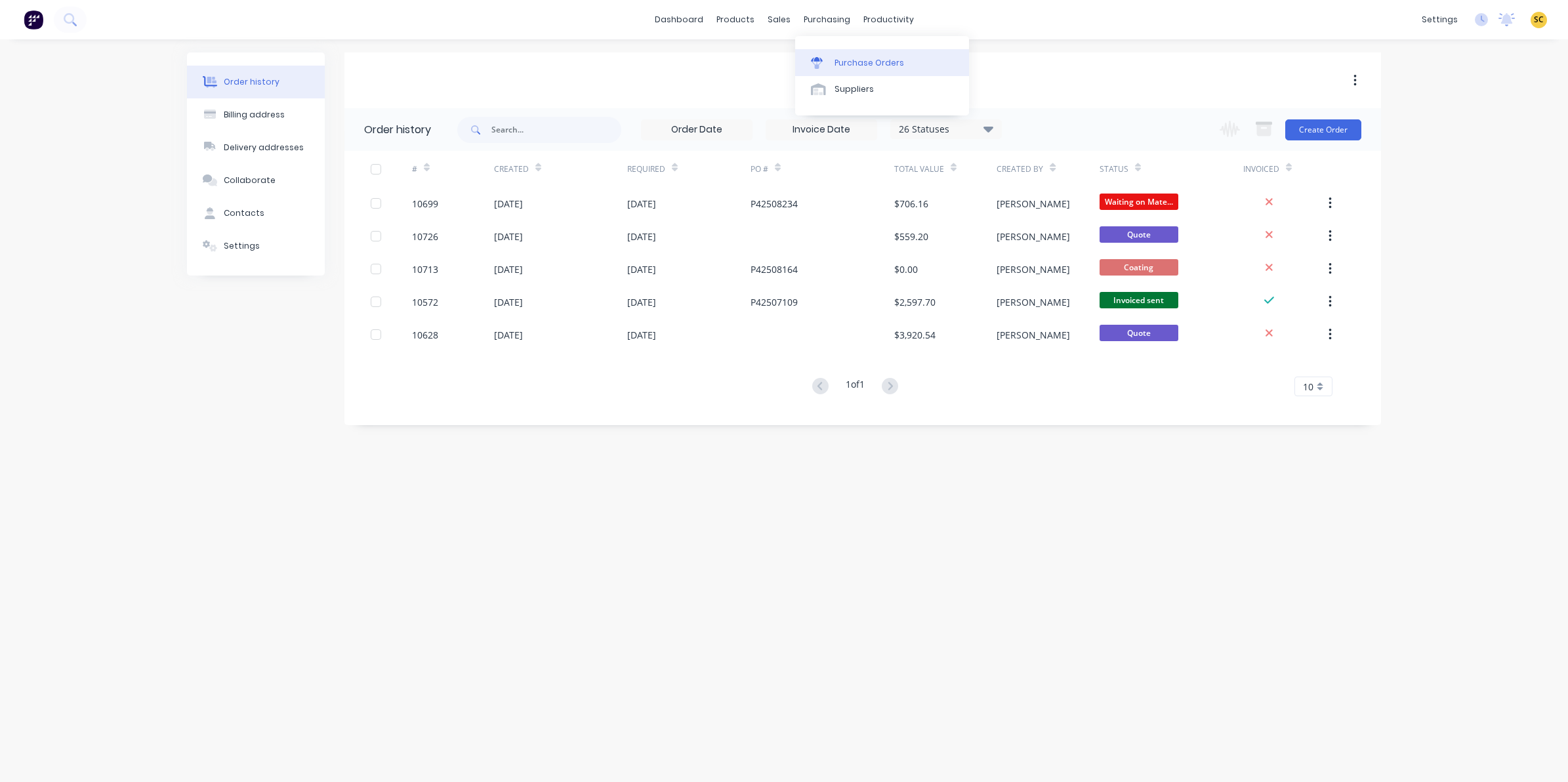
click at [838, 52] on link "Purchase Orders" at bounding box center [882, 63] width 174 height 27
